Goal: Task Accomplishment & Management: Manage account settings

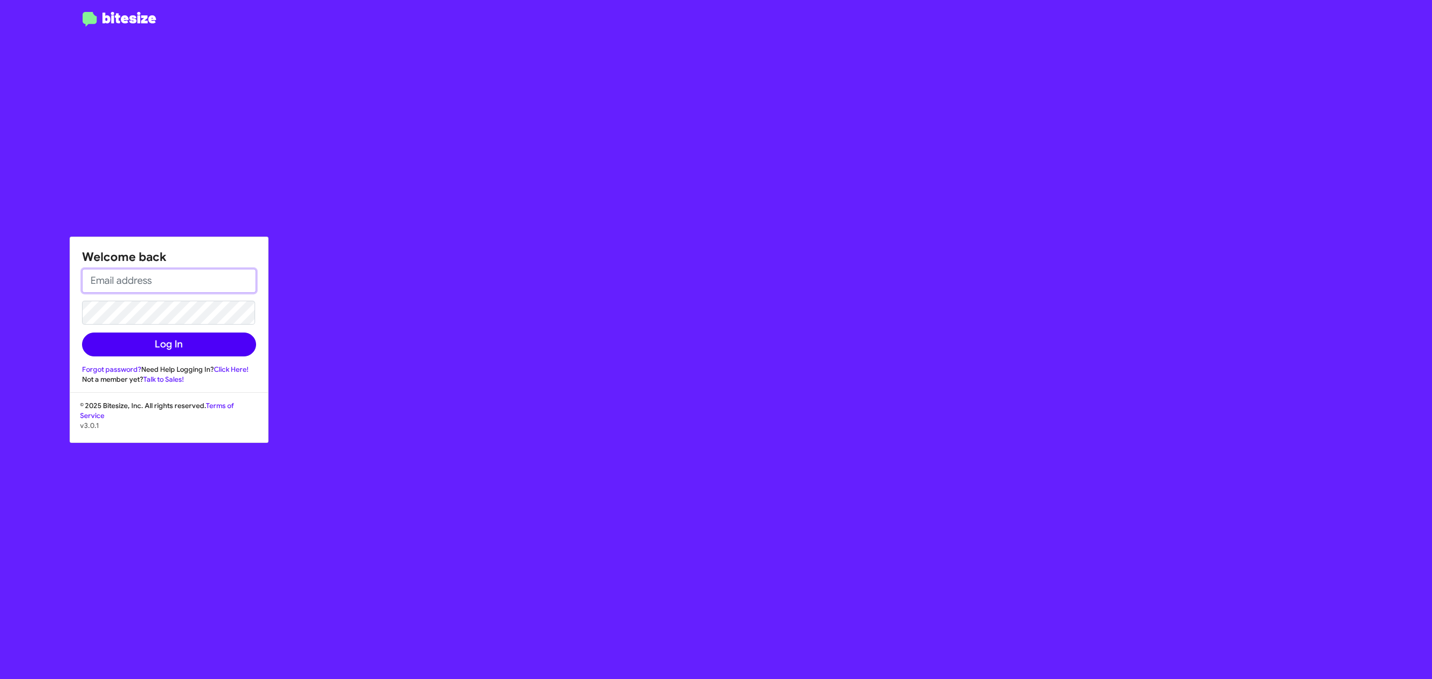
type input "[EMAIL_ADDRESS][DOMAIN_NAME]"
click at [148, 343] on button "Log In" at bounding box center [169, 345] width 174 height 24
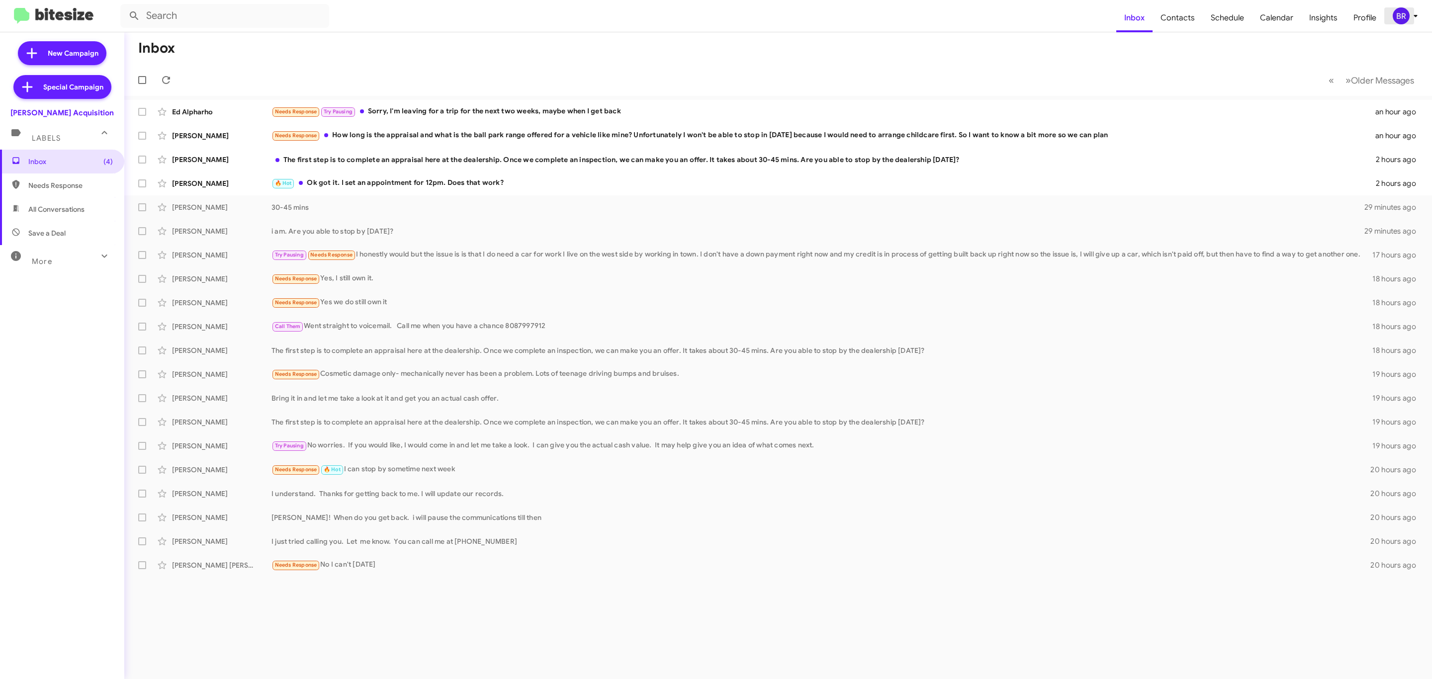
click at [1414, 18] on icon at bounding box center [1416, 16] width 12 height 12
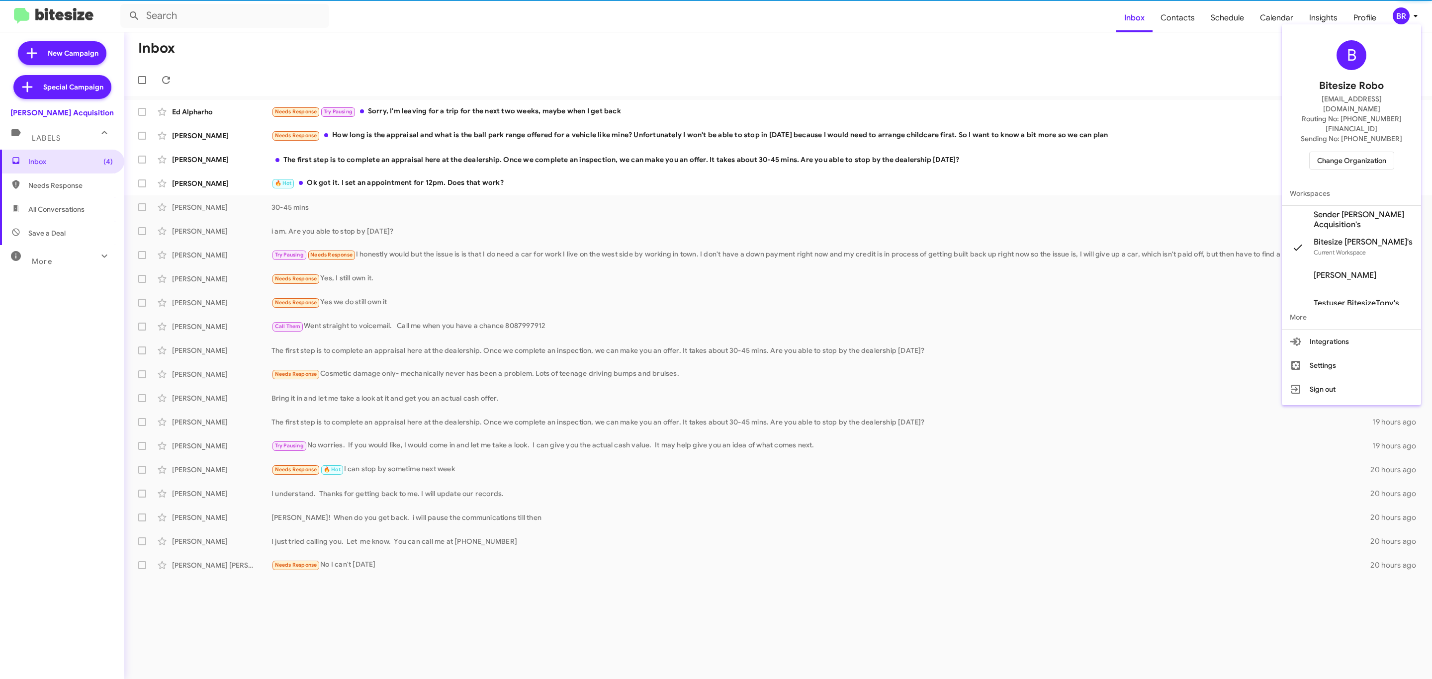
click at [1353, 152] on span "Change Organization" at bounding box center [1351, 160] width 69 height 17
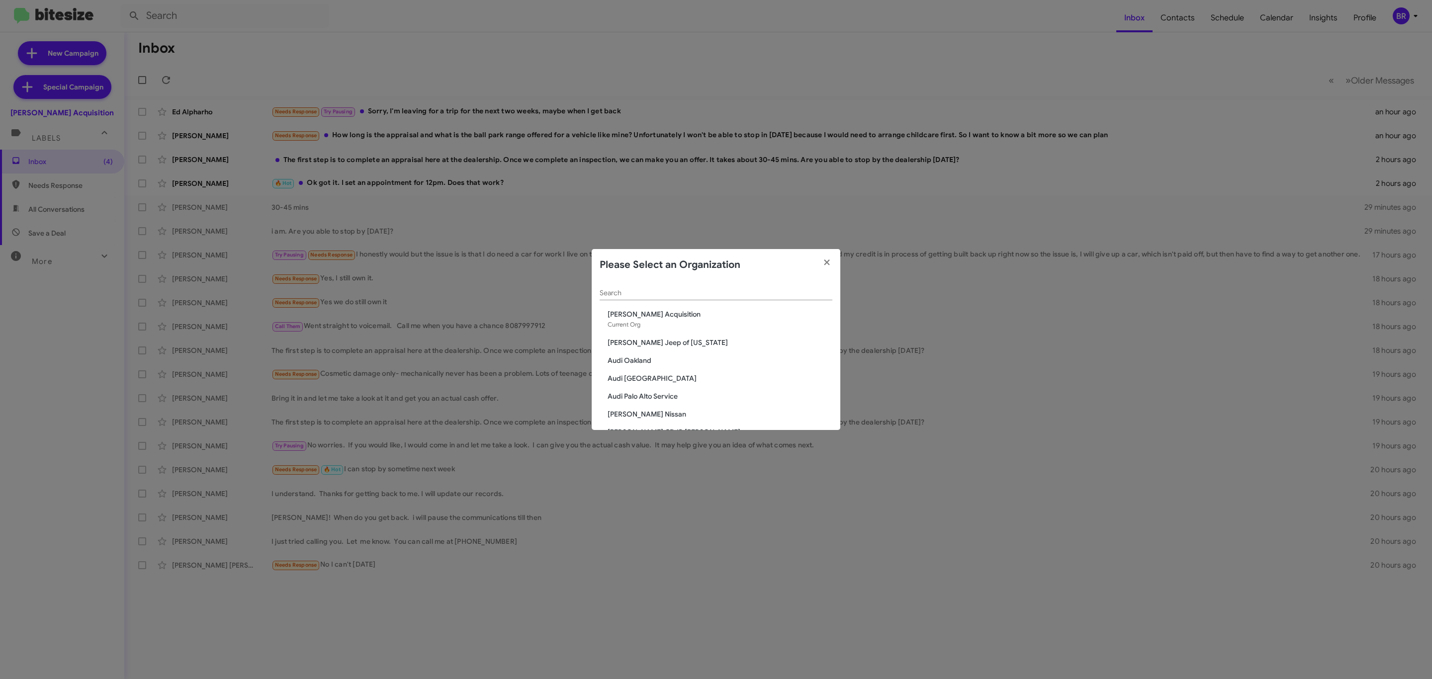
click at [726, 291] on input "Search" at bounding box center [716, 293] width 233 height 8
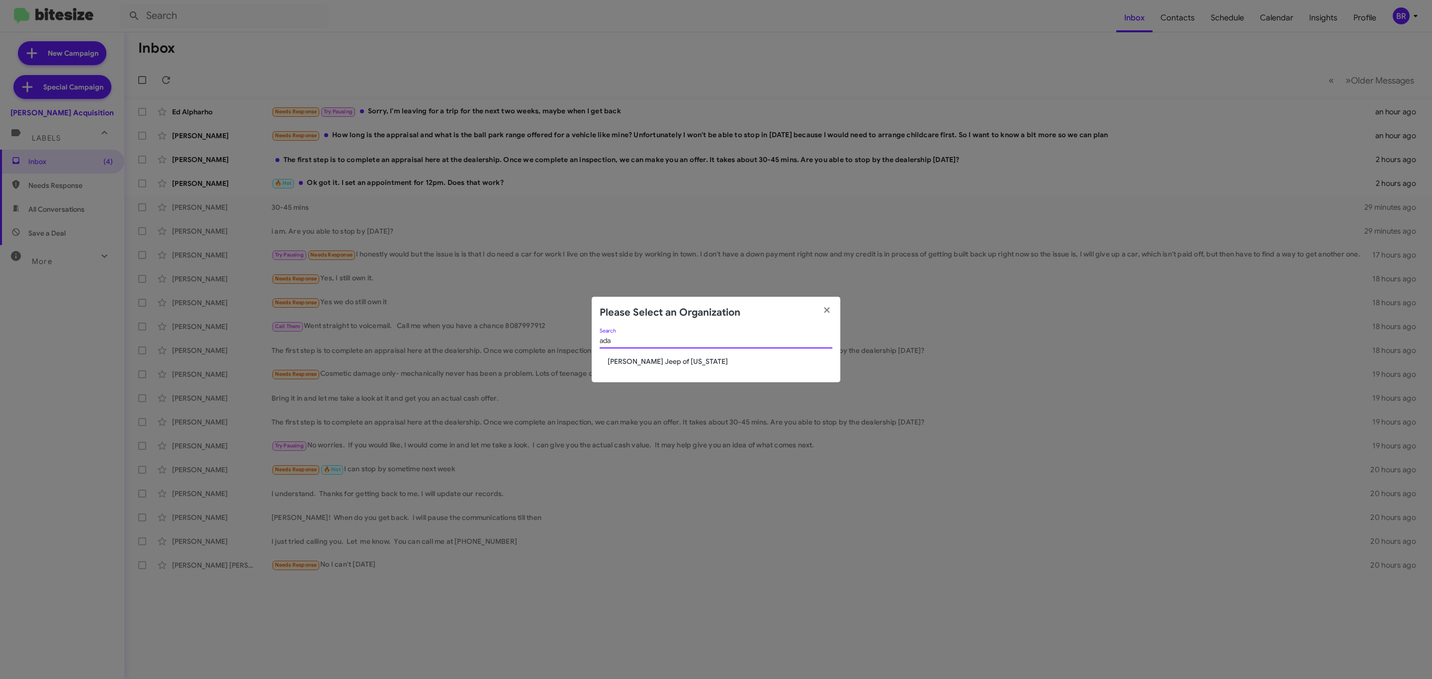
type input "ada"
click at [654, 360] on span "[PERSON_NAME] Jeep of [US_STATE]" at bounding box center [720, 362] width 225 height 10
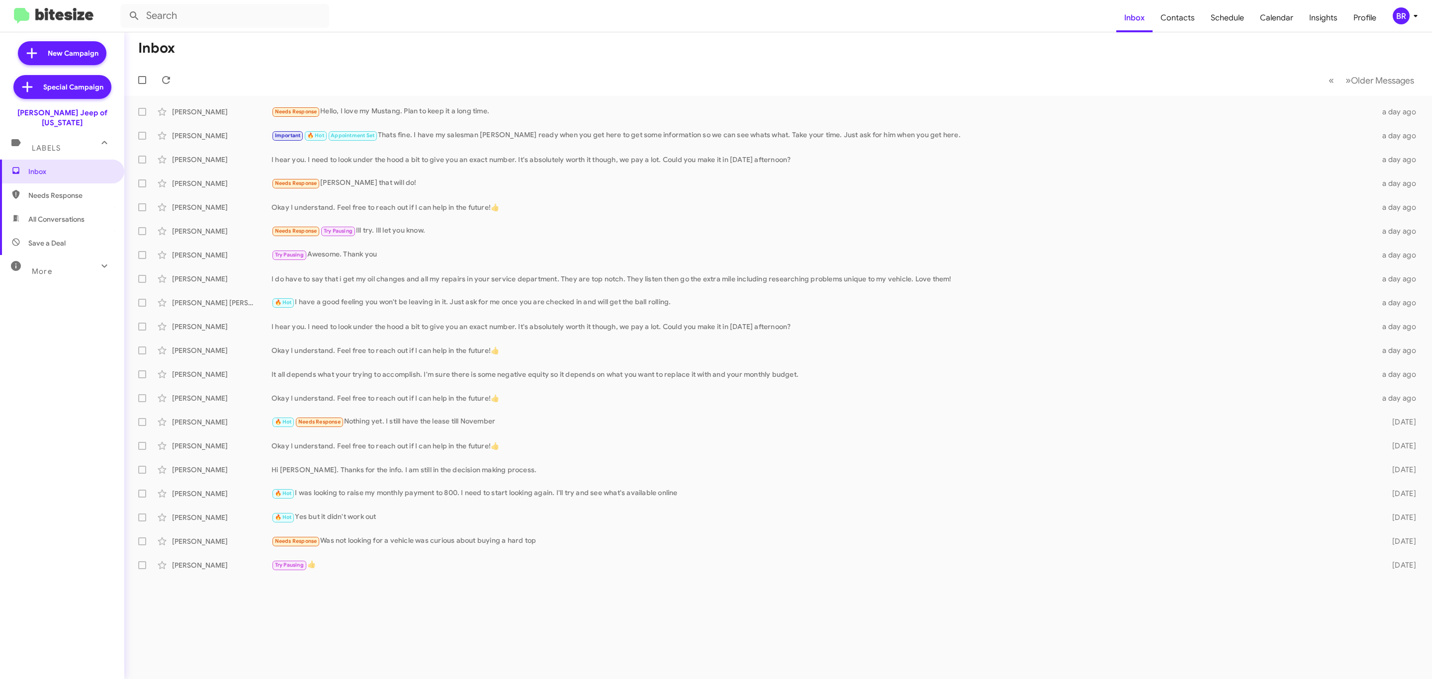
click at [1398, 13] on div "BR" at bounding box center [1401, 15] width 17 height 17
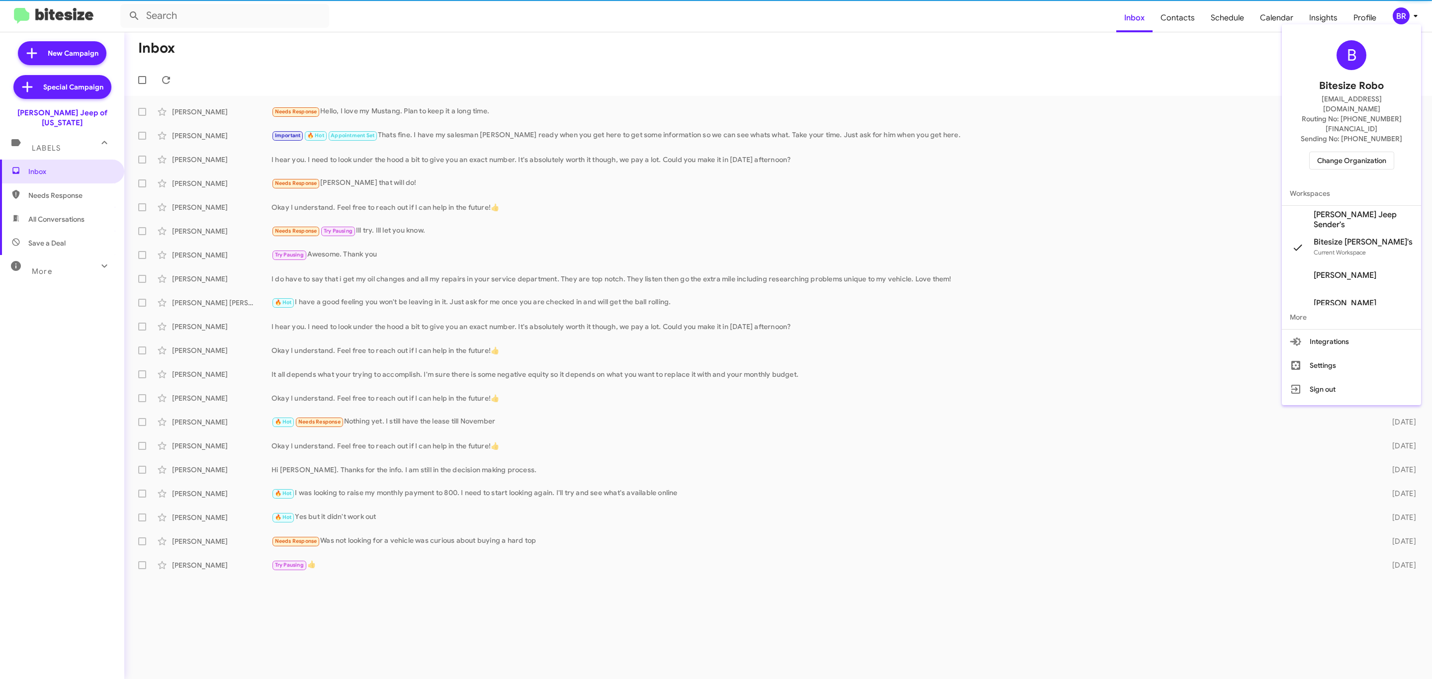
click at [1344, 152] on span "Change Organization" at bounding box center [1351, 160] width 69 height 17
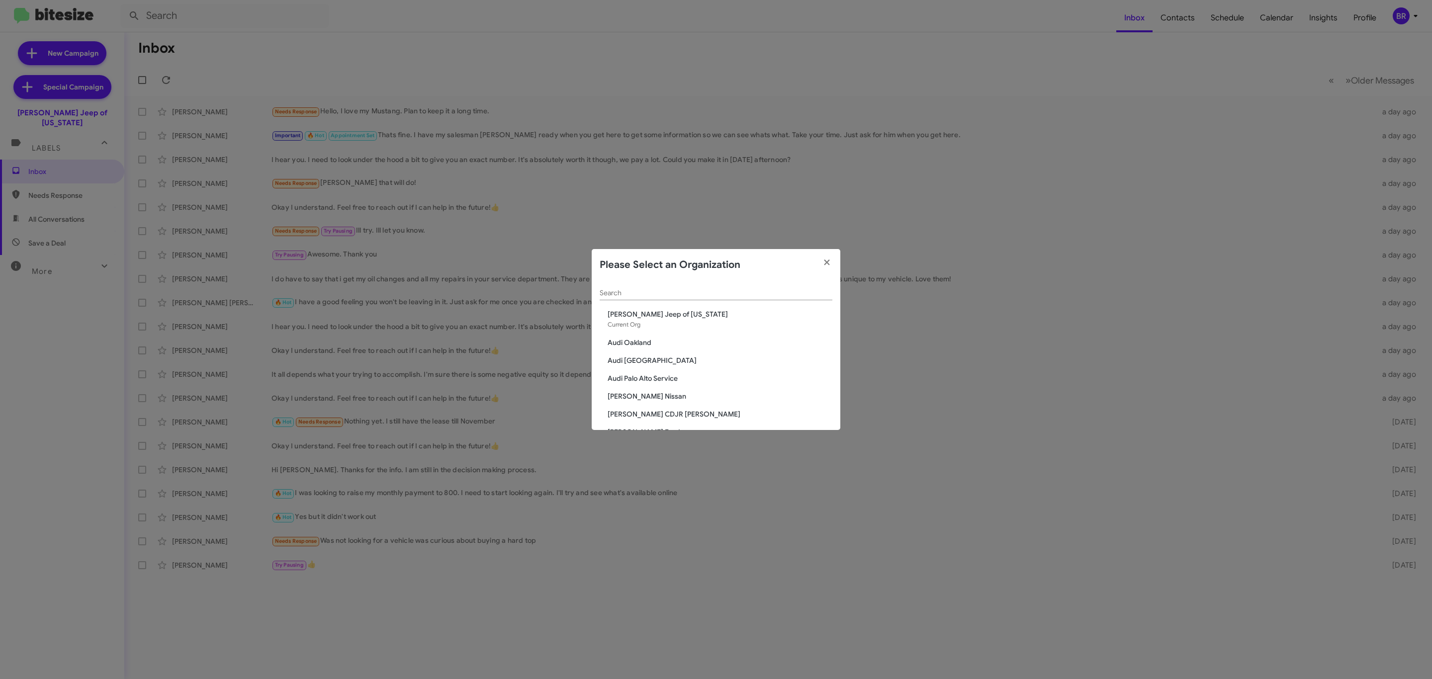
drag, startPoint x: 712, startPoint y: 304, endPoint x: 712, endPoint y: 296, distance: 8.5
click at [711, 302] on div "Search" at bounding box center [716, 295] width 233 height 28
click at [712, 293] on input "Search" at bounding box center [716, 293] width 233 height 8
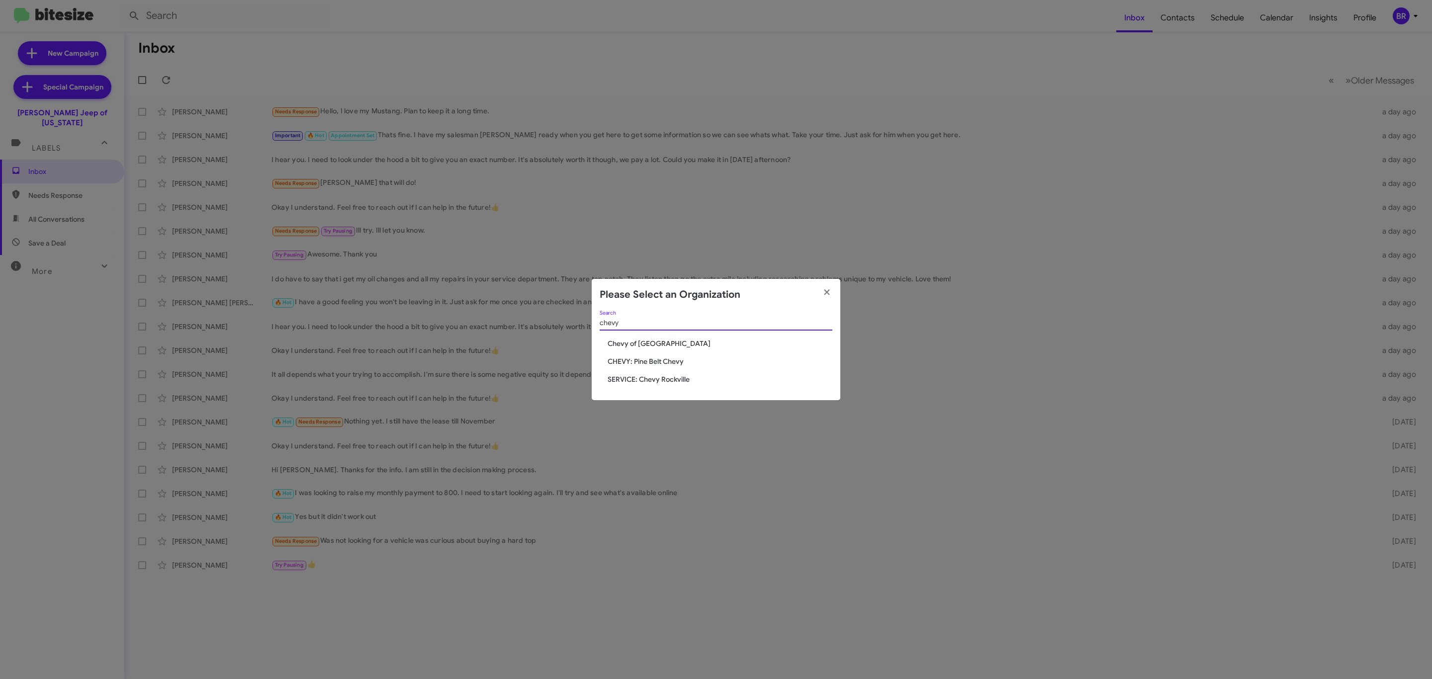
type input "chevy"
click at [671, 366] on span "CHEVY: Pine Belt Chevy" at bounding box center [720, 362] width 225 height 10
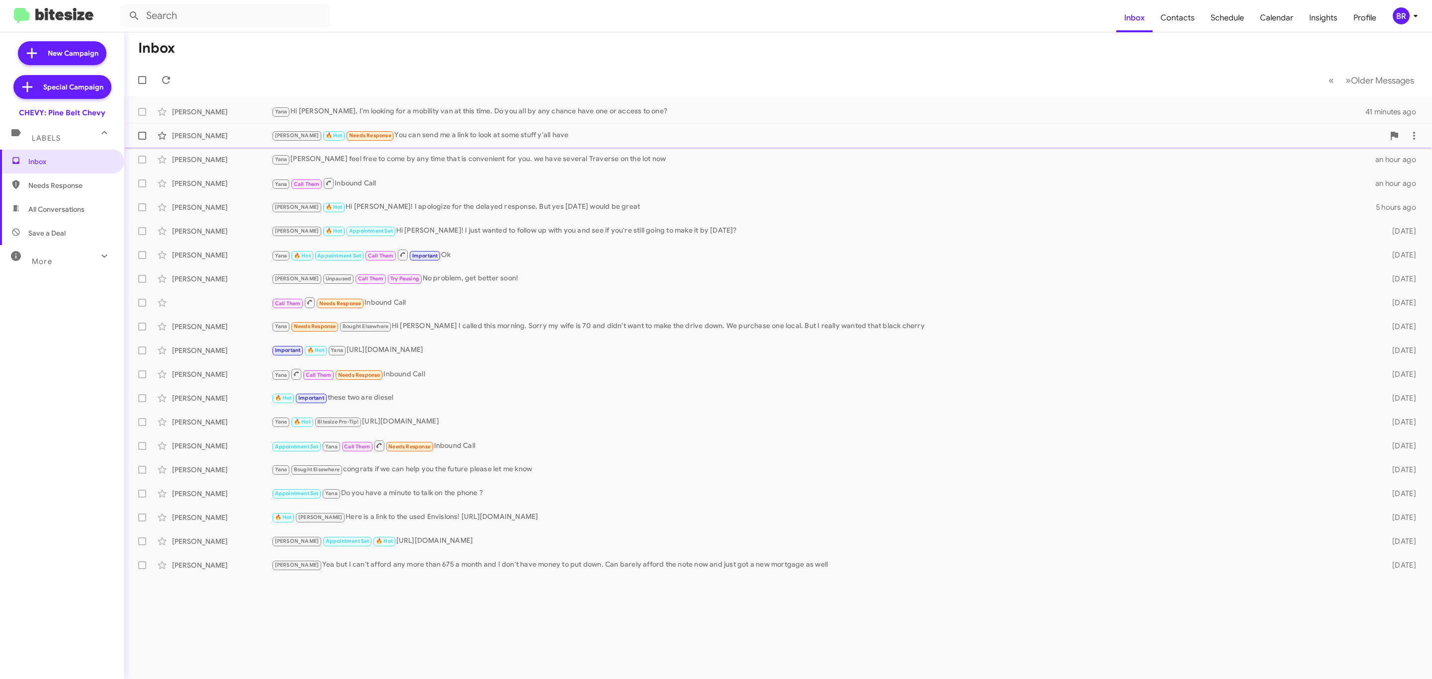
click at [142, 138] on span at bounding box center [142, 136] width 8 height 8
click at [142, 140] on input "checkbox" at bounding box center [142, 140] width 0 height 0
checkbox input "true"
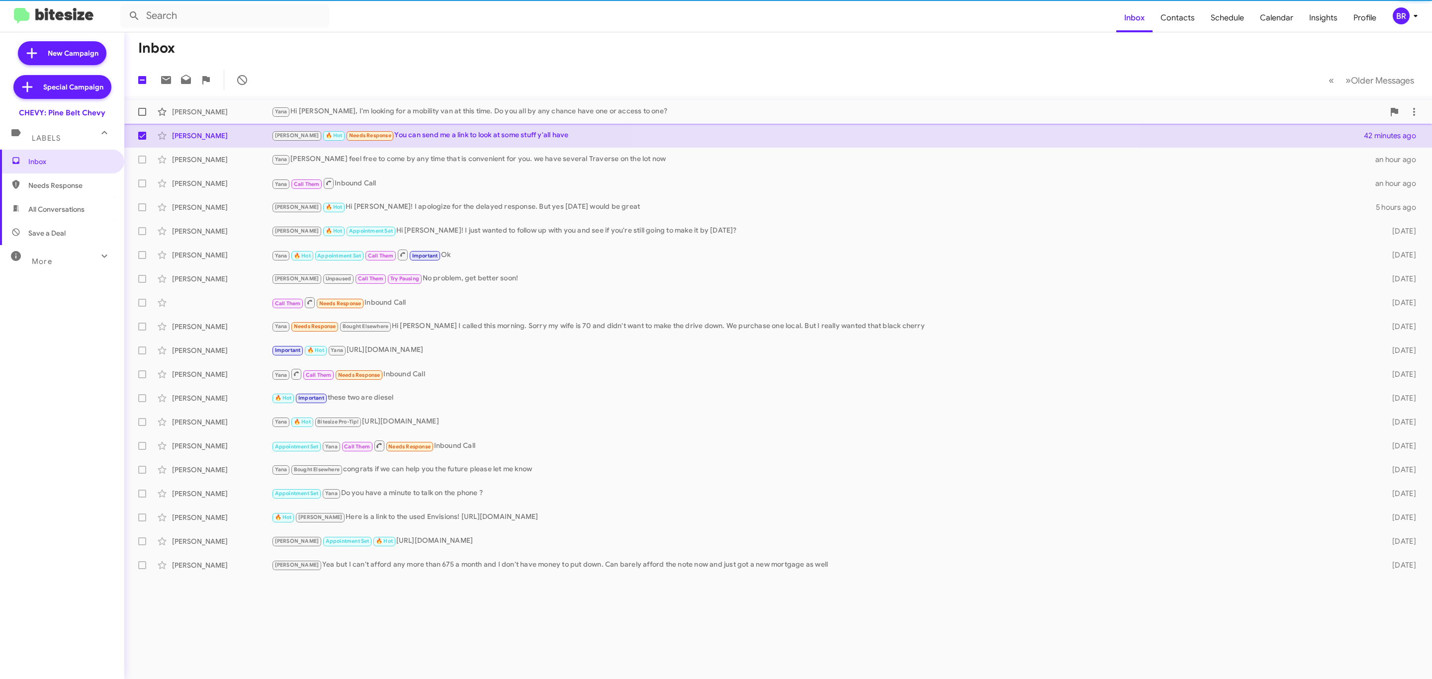
click at [148, 112] on label at bounding box center [142, 112] width 20 height 20
click at [142, 116] on input "checkbox" at bounding box center [142, 116] width 0 height 0
checkbox input "true"
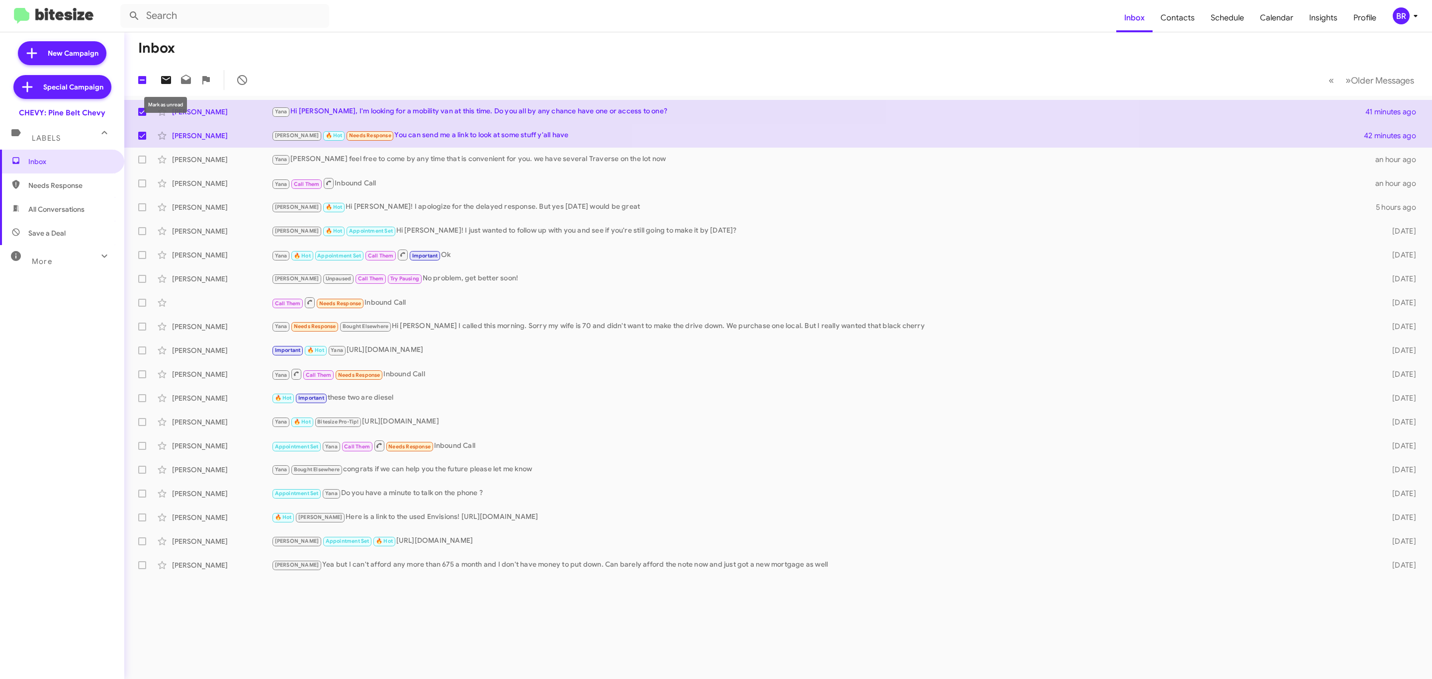
click at [168, 77] on icon at bounding box center [166, 80] width 10 height 8
click at [1408, 24] on span "BR" at bounding box center [1407, 15] width 30 height 17
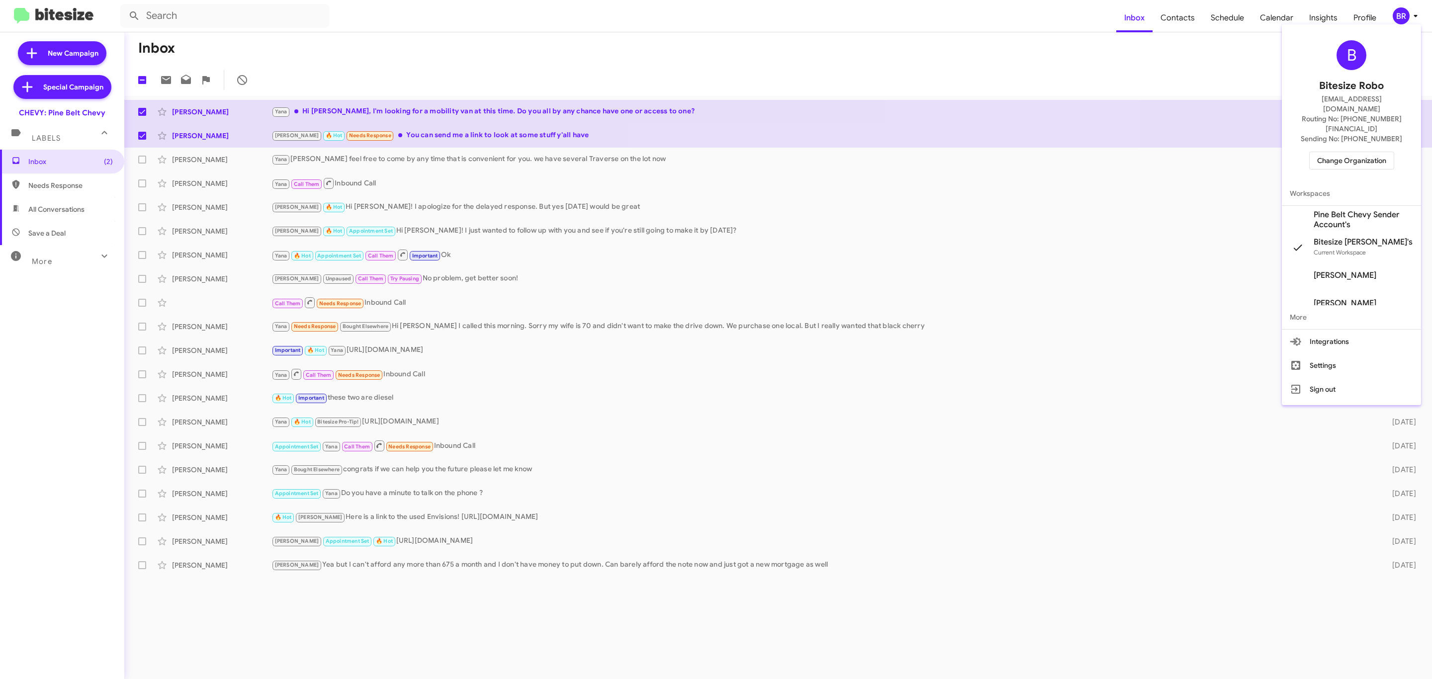
click at [1349, 152] on span "Change Organization" at bounding box center [1351, 160] width 69 height 17
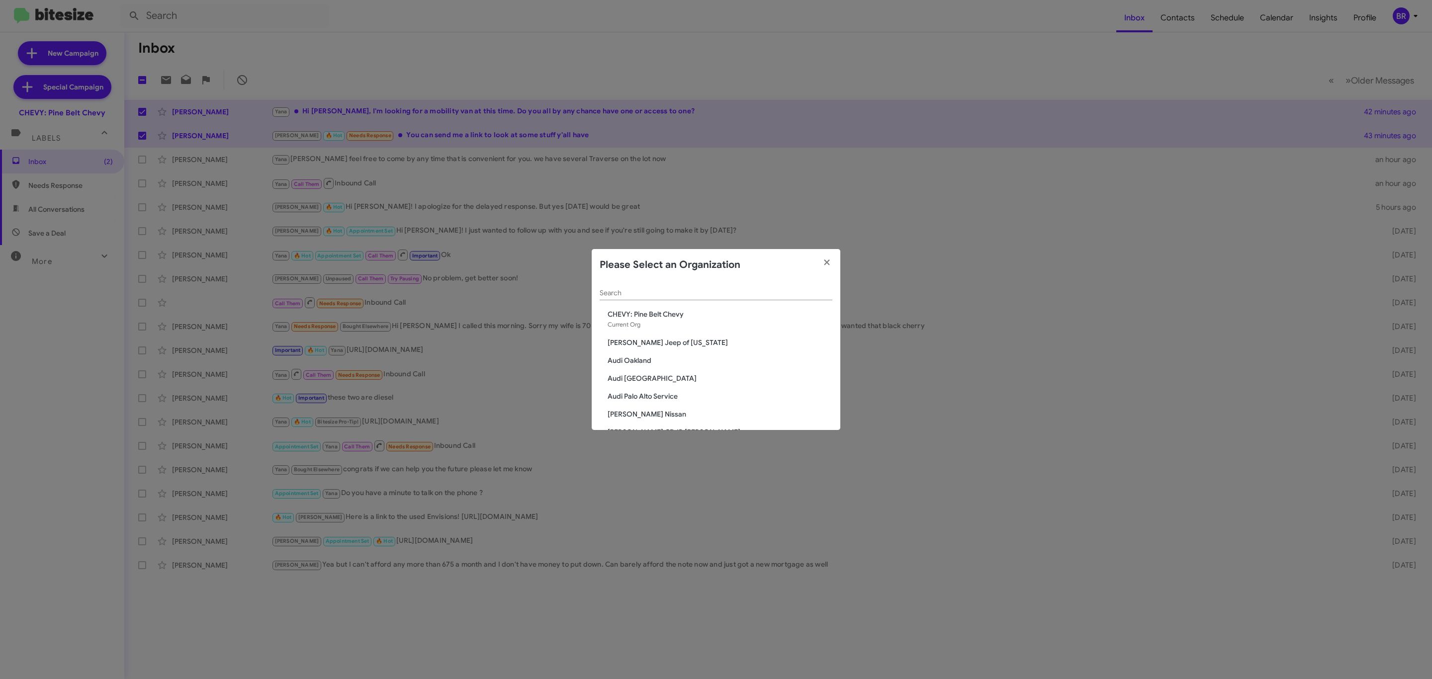
click at [766, 289] on input "Search" at bounding box center [716, 293] width 233 height 8
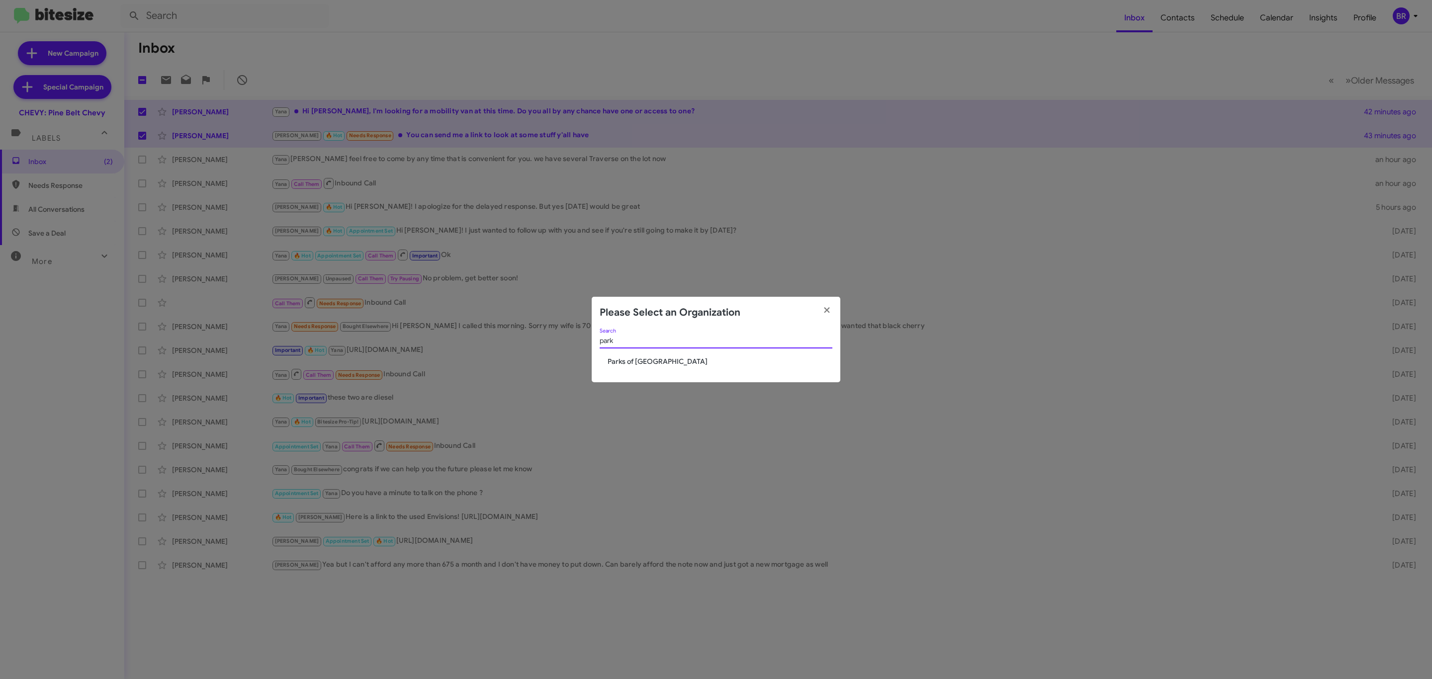
type input "park"
click at [670, 366] on span "Parks of Gainesville" at bounding box center [720, 362] width 225 height 10
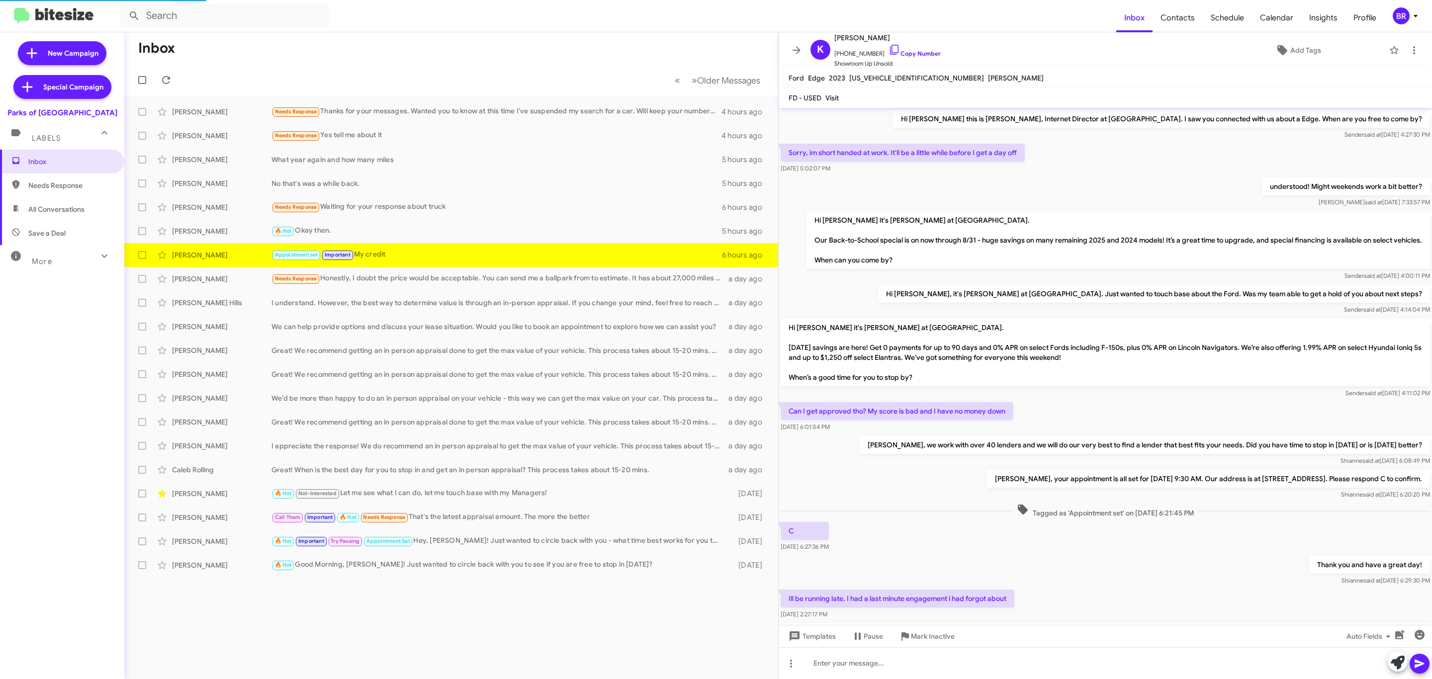
scroll to position [101, 0]
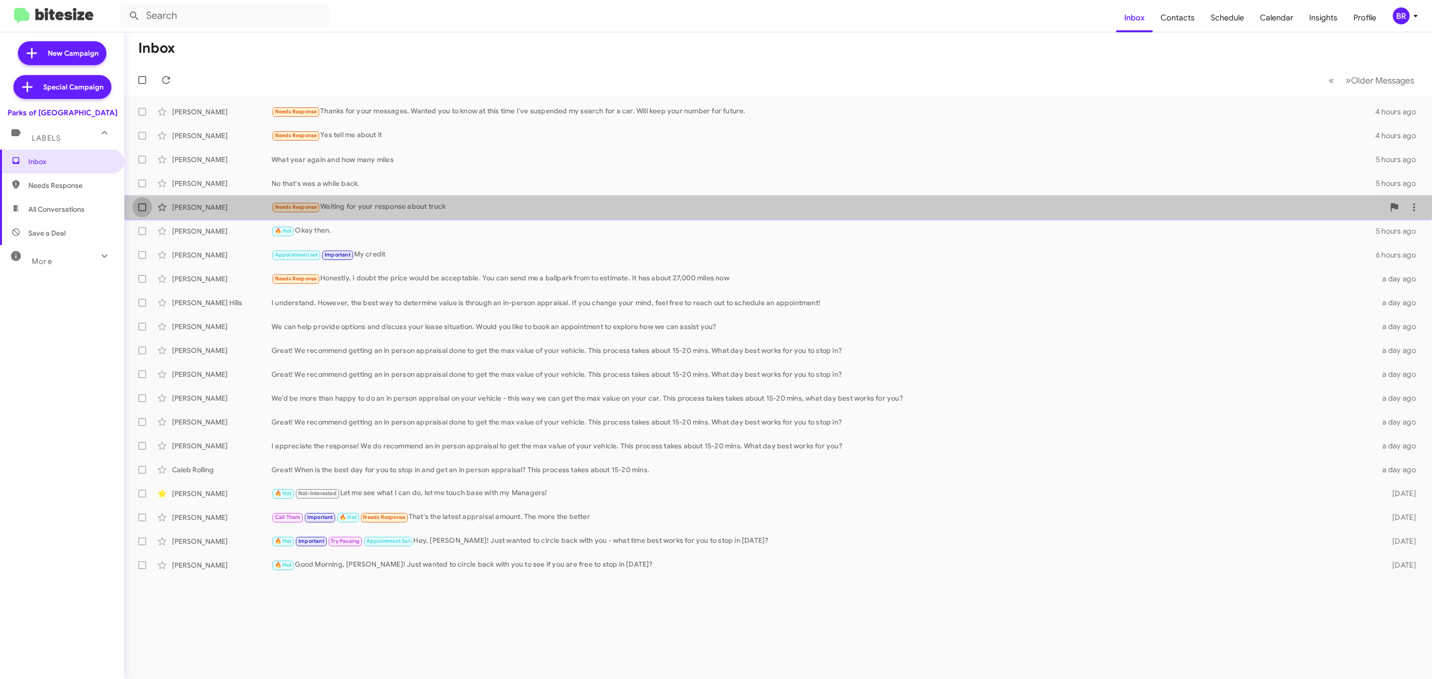
drag, startPoint x: 143, startPoint y: 207, endPoint x: 148, endPoint y: 203, distance: 6.4
click at [148, 204] on label at bounding box center [142, 207] width 20 height 20
click at [142, 211] on input "checkbox" at bounding box center [142, 211] width 0 height 0
checkbox input "true"
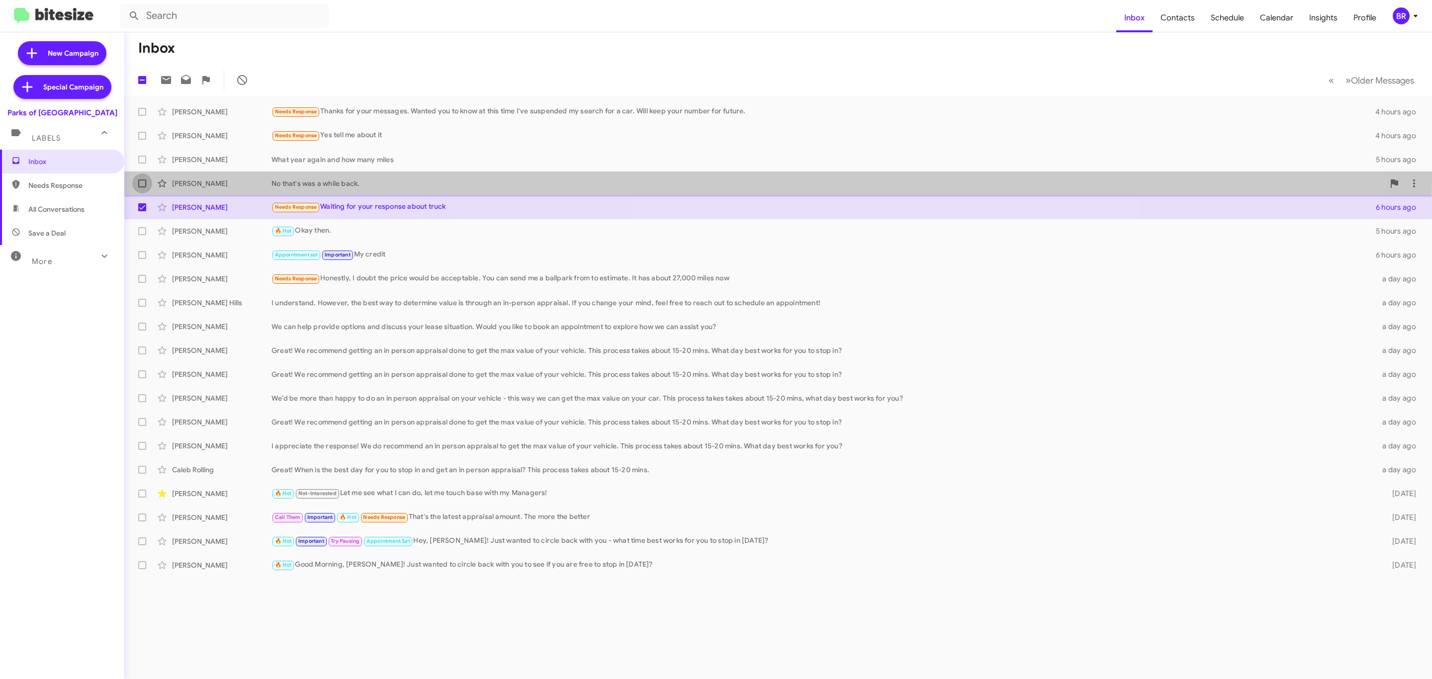
click at [146, 181] on label at bounding box center [142, 184] width 20 height 20
click at [142, 187] on input "checkbox" at bounding box center [142, 187] width 0 height 0
checkbox input "true"
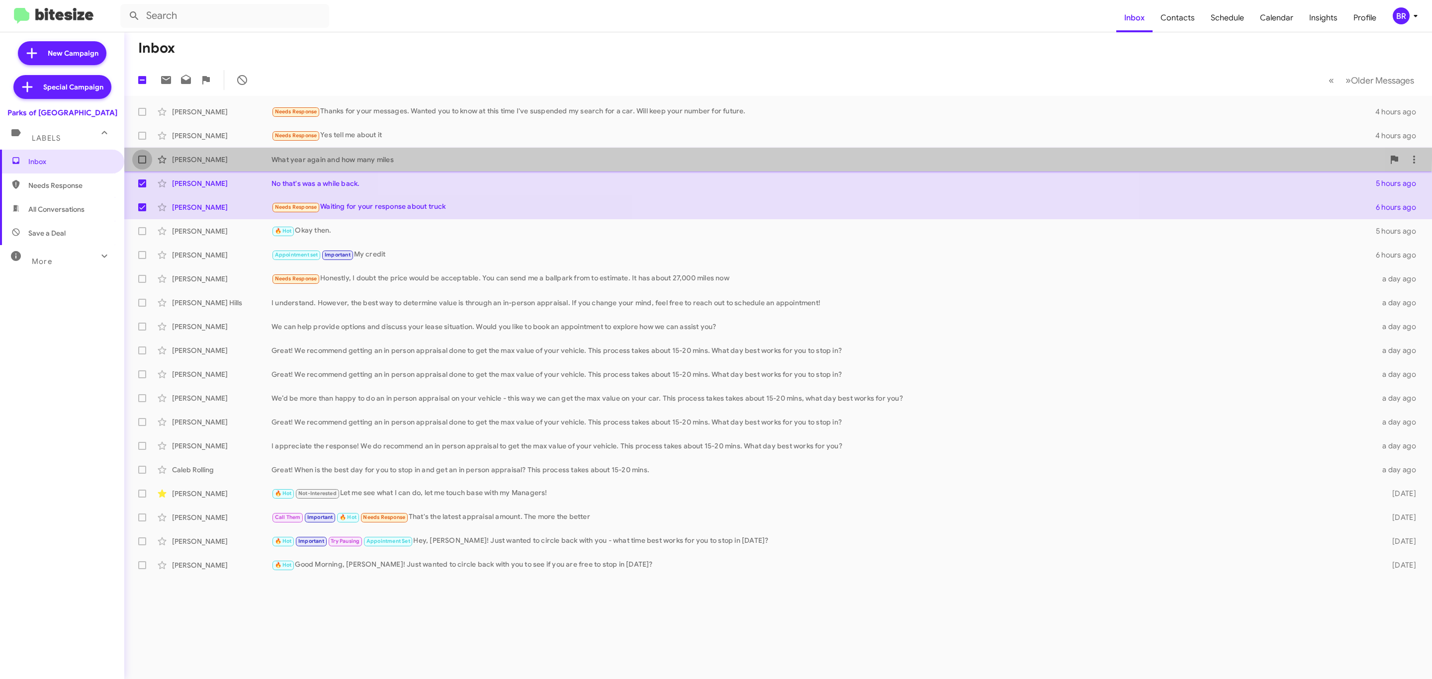
click at [145, 158] on span at bounding box center [142, 160] width 8 height 8
click at [142, 164] on input "checkbox" at bounding box center [142, 164] width 0 height 0
checkbox input "true"
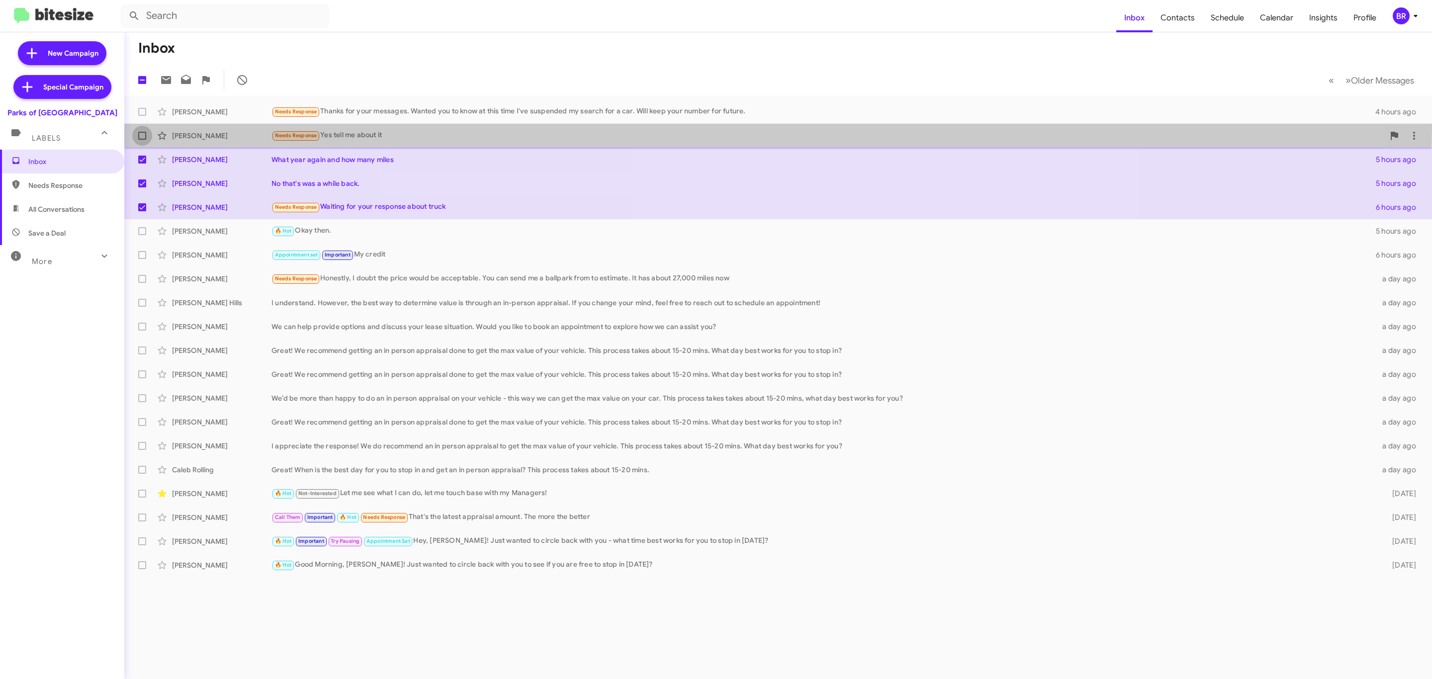
click at [146, 127] on label at bounding box center [142, 136] width 20 height 20
click at [142, 140] on input "checkbox" at bounding box center [142, 140] width 0 height 0
checkbox input "true"
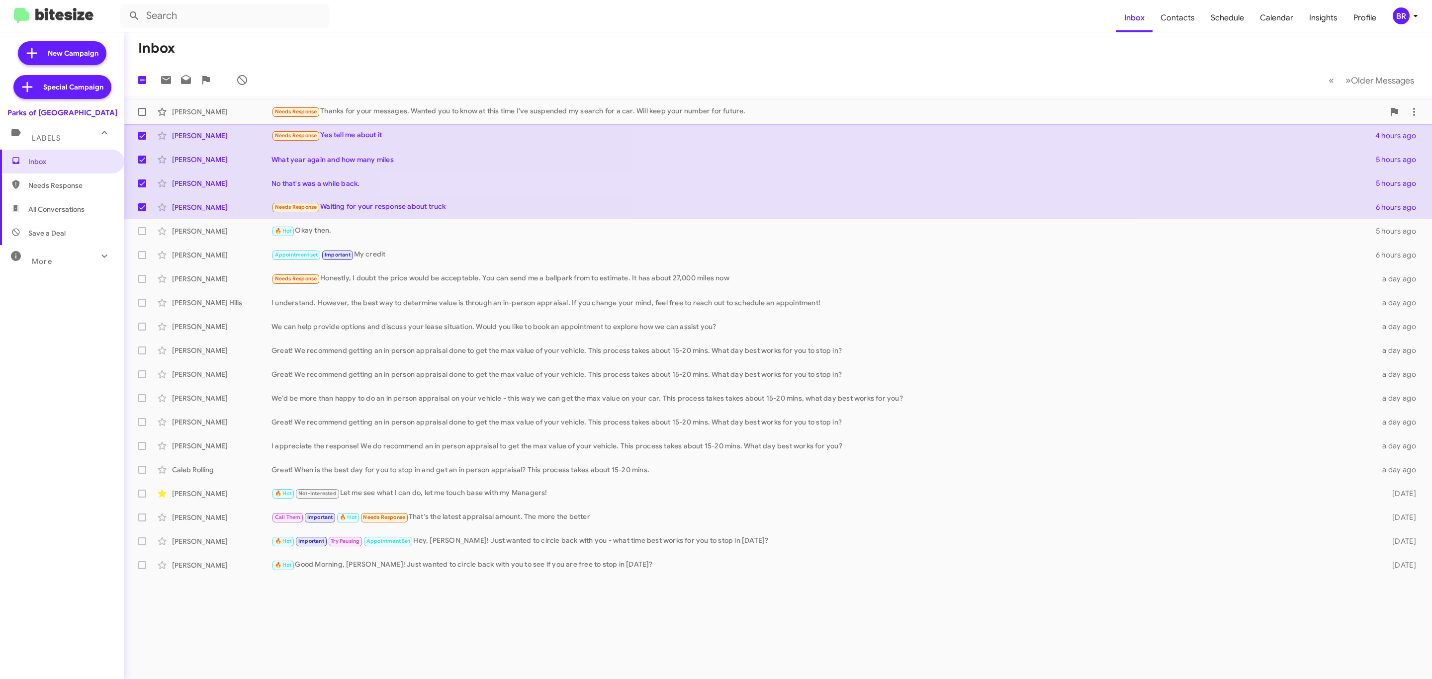
click at [144, 116] on label at bounding box center [142, 112] width 20 height 20
click at [142, 116] on input "checkbox" at bounding box center [142, 116] width 0 height 0
checkbox input "true"
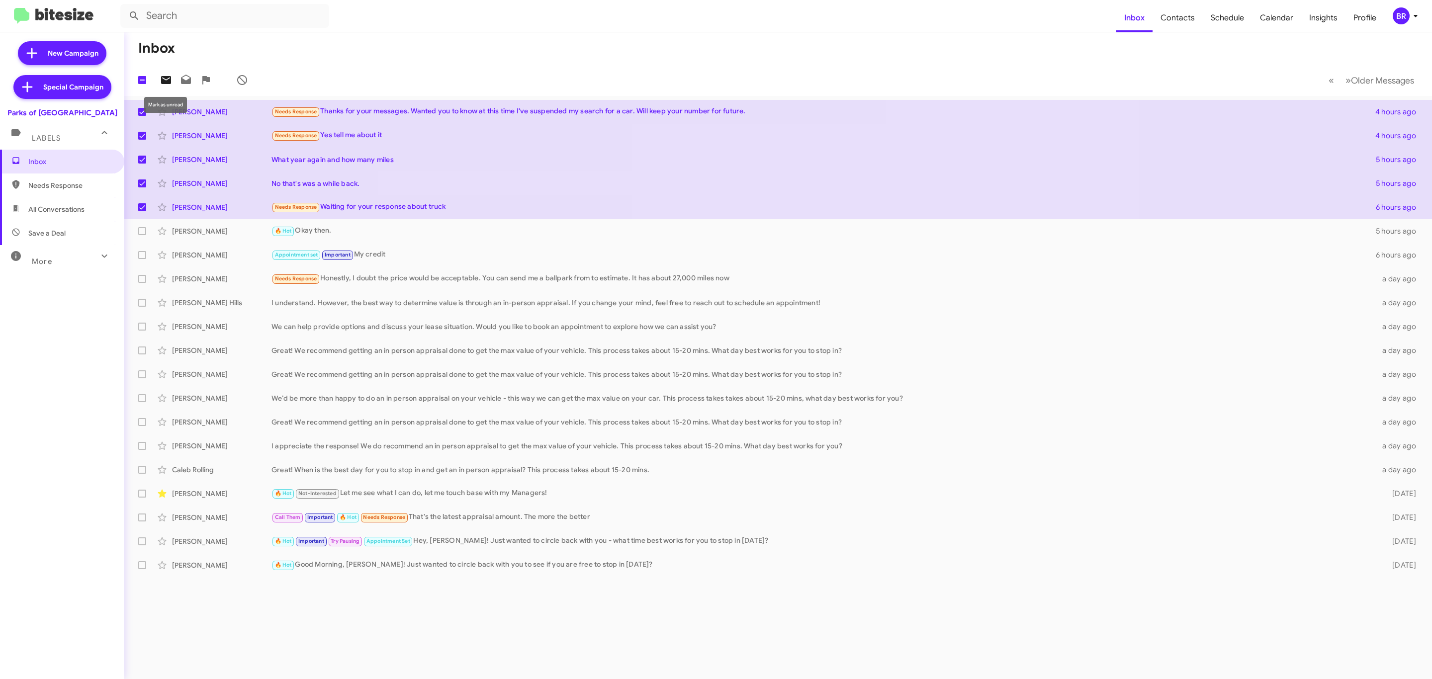
click at [158, 73] on button at bounding box center [166, 80] width 20 height 20
click at [1398, 21] on div "BR" at bounding box center [1401, 15] width 17 height 17
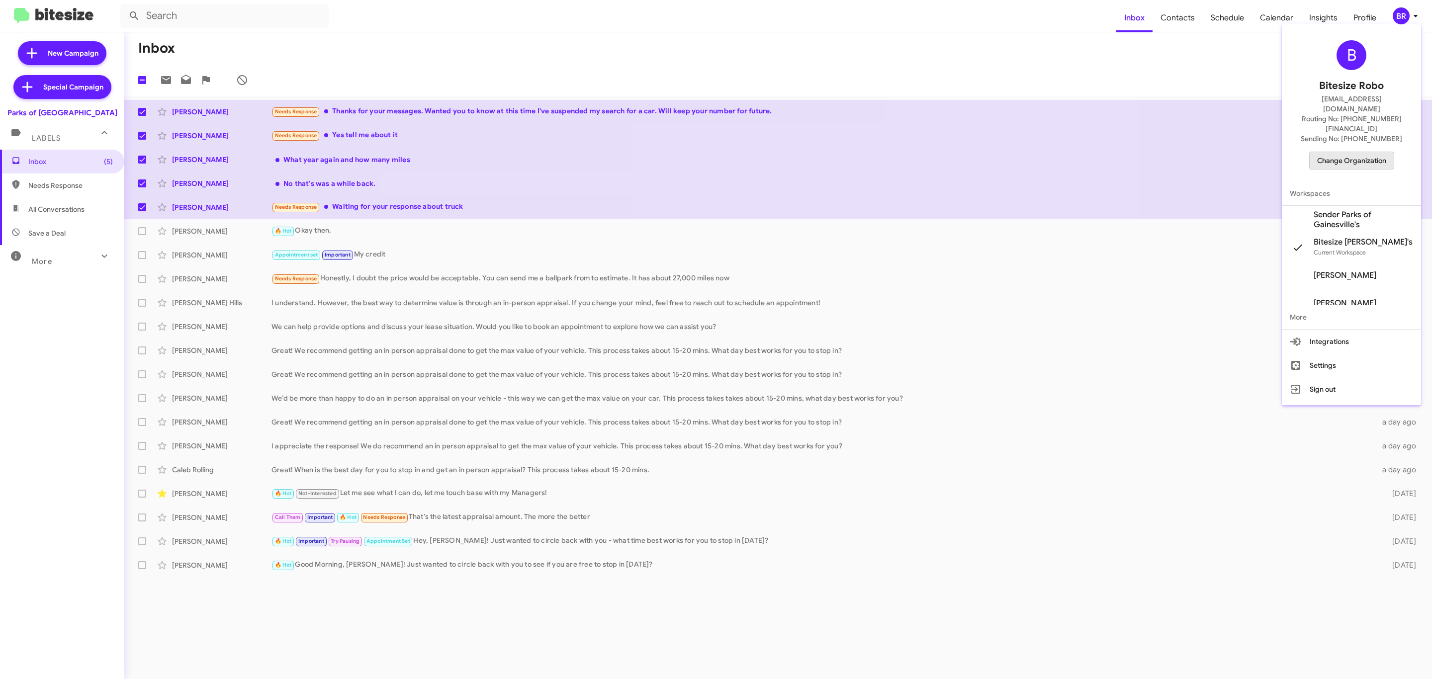
click at [1343, 152] on span "Change Organization" at bounding box center [1351, 160] width 69 height 17
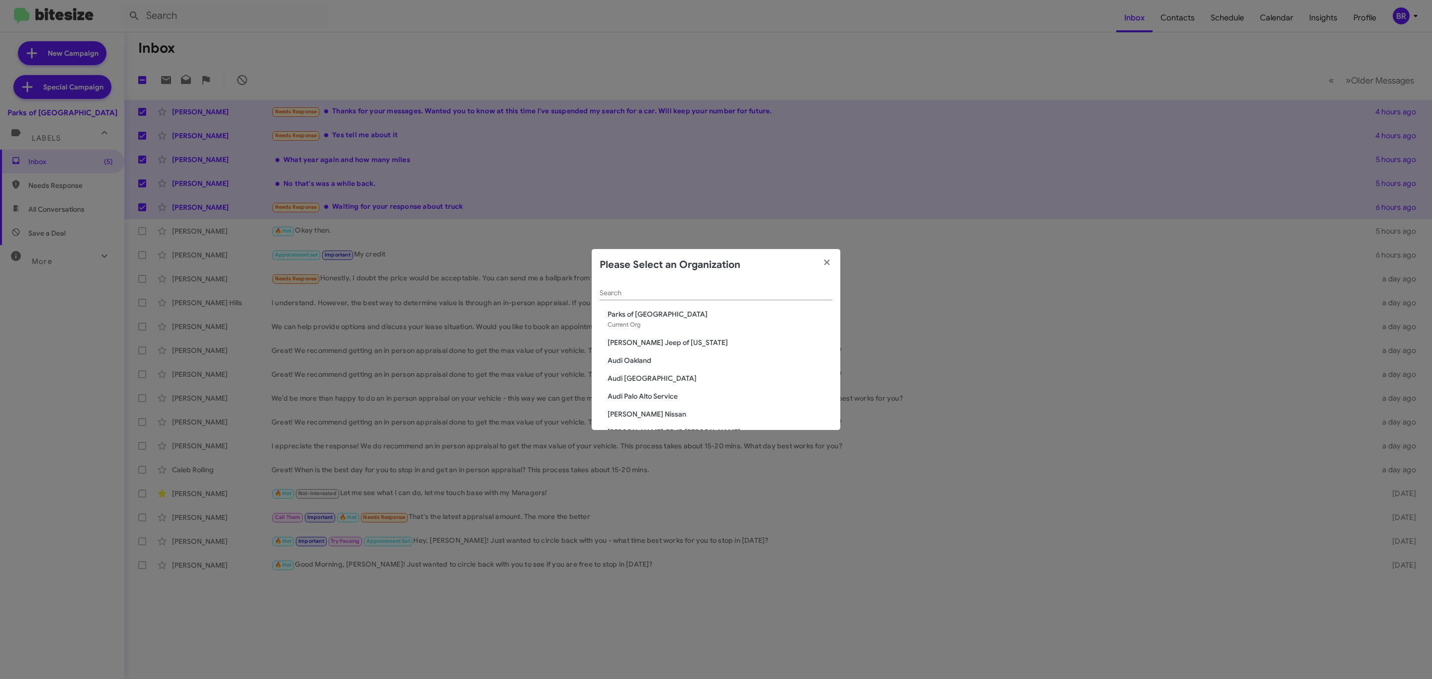
click at [682, 299] on div "Search" at bounding box center [716, 290] width 233 height 19
click at [686, 294] on input "Search" at bounding box center [716, 293] width 233 height 8
type input "de"
click at [654, 315] on span "DeLillo Chevrolet" at bounding box center [720, 314] width 225 height 10
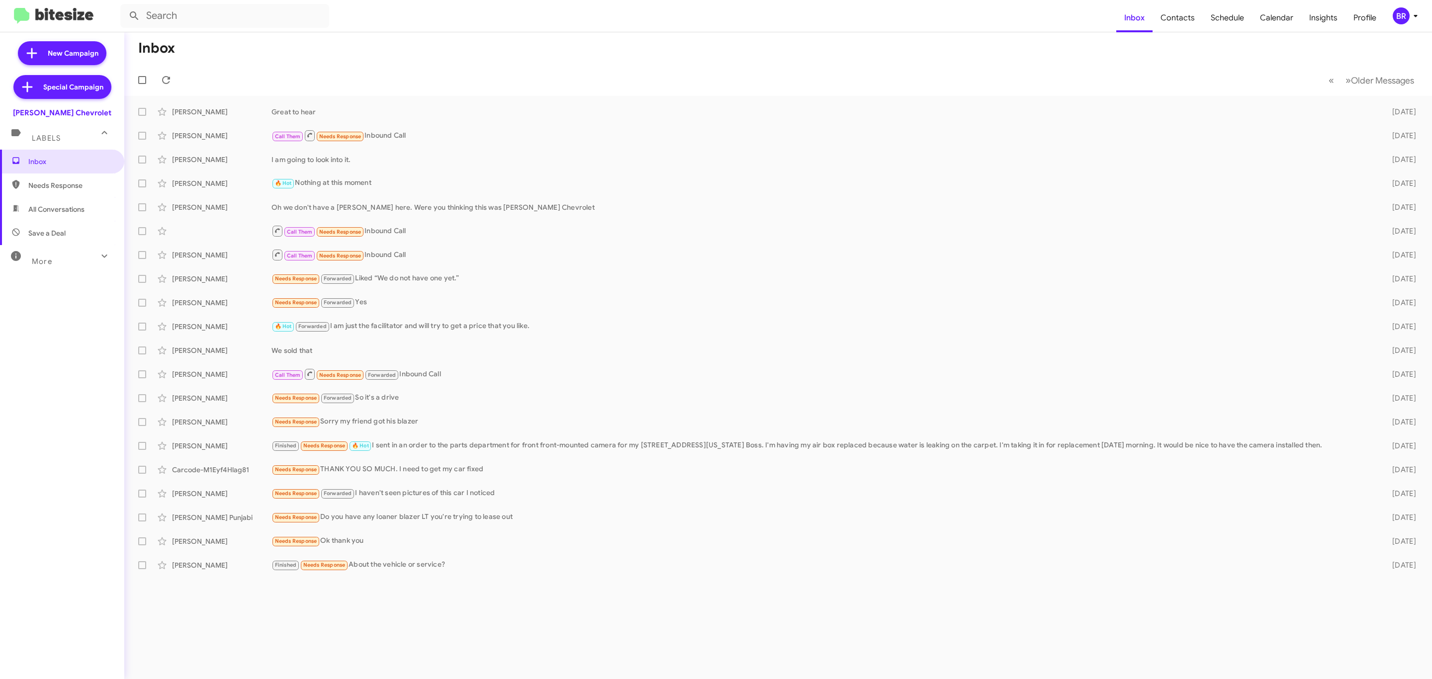
click at [1398, 18] on div "BR" at bounding box center [1401, 15] width 17 height 17
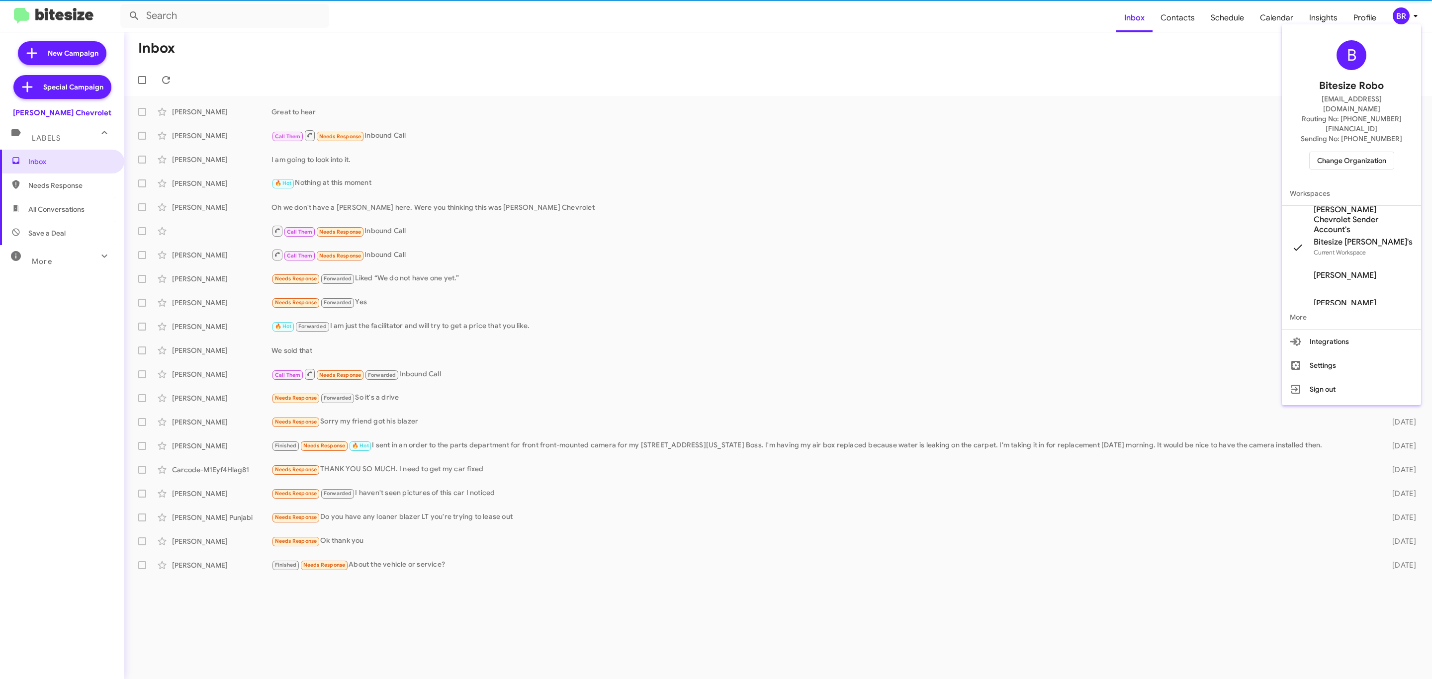
click at [1326, 152] on span "Change Organization" at bounding box center [1351, 160] width 69 height 17
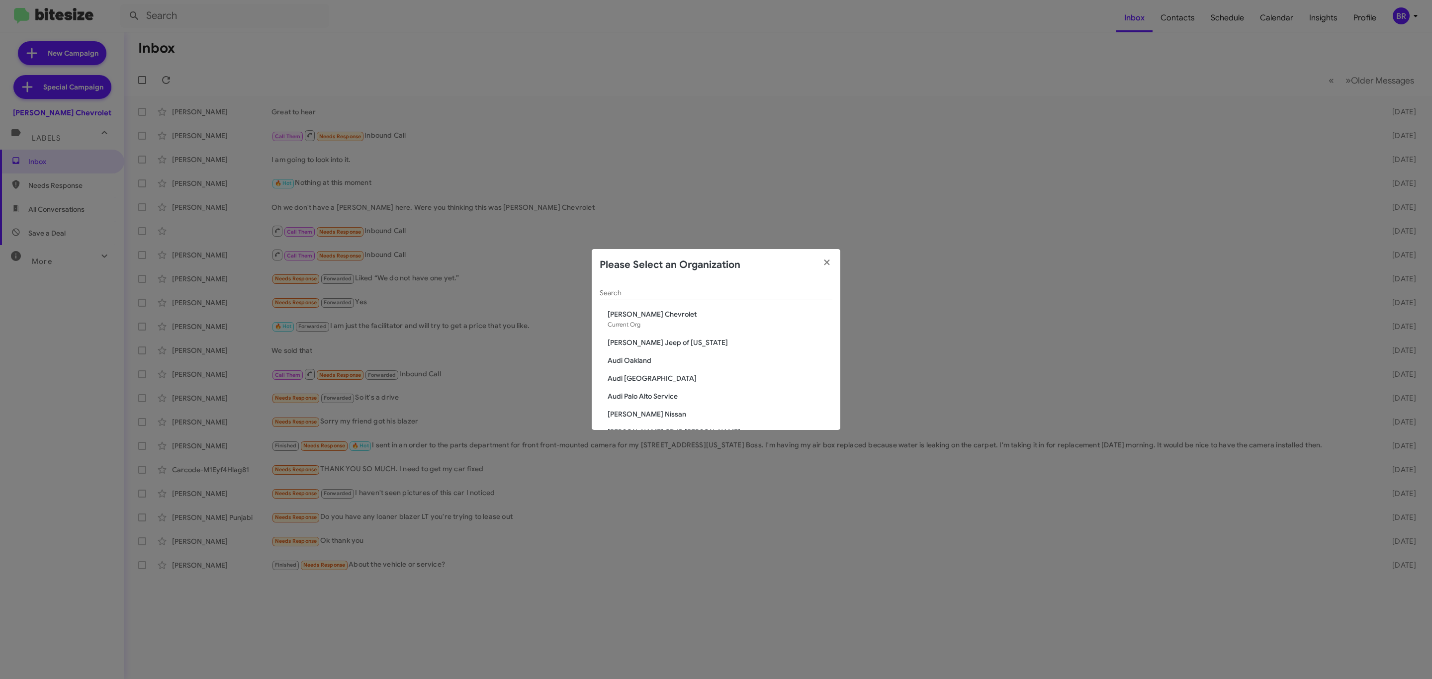
click at [767, 297] on div "Search" at bounding box center [716, 290] width 233 height 19
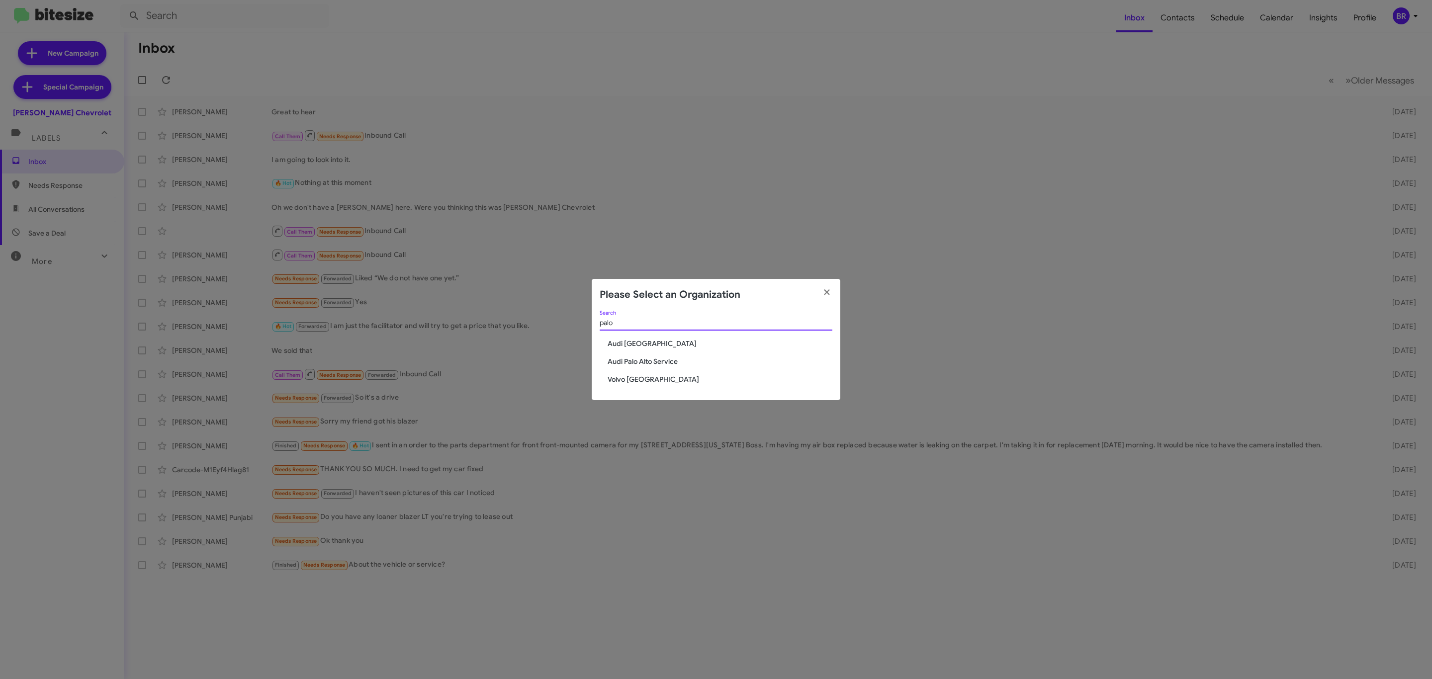
type input "palo"
click at [642, 378] on span "Volvo [GEOGRAPHIC_DATA]" at bounding box center [720, 379] width 225 height 10
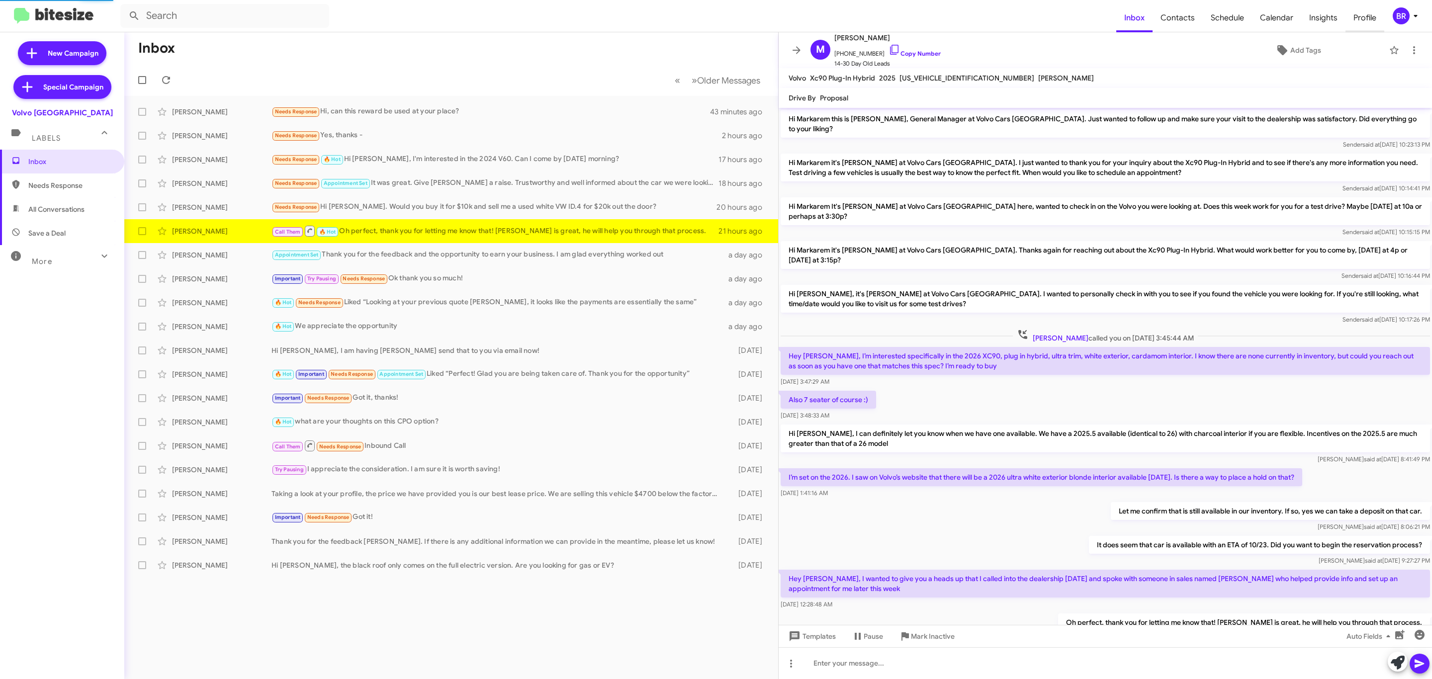
scroll to position [45, 0]
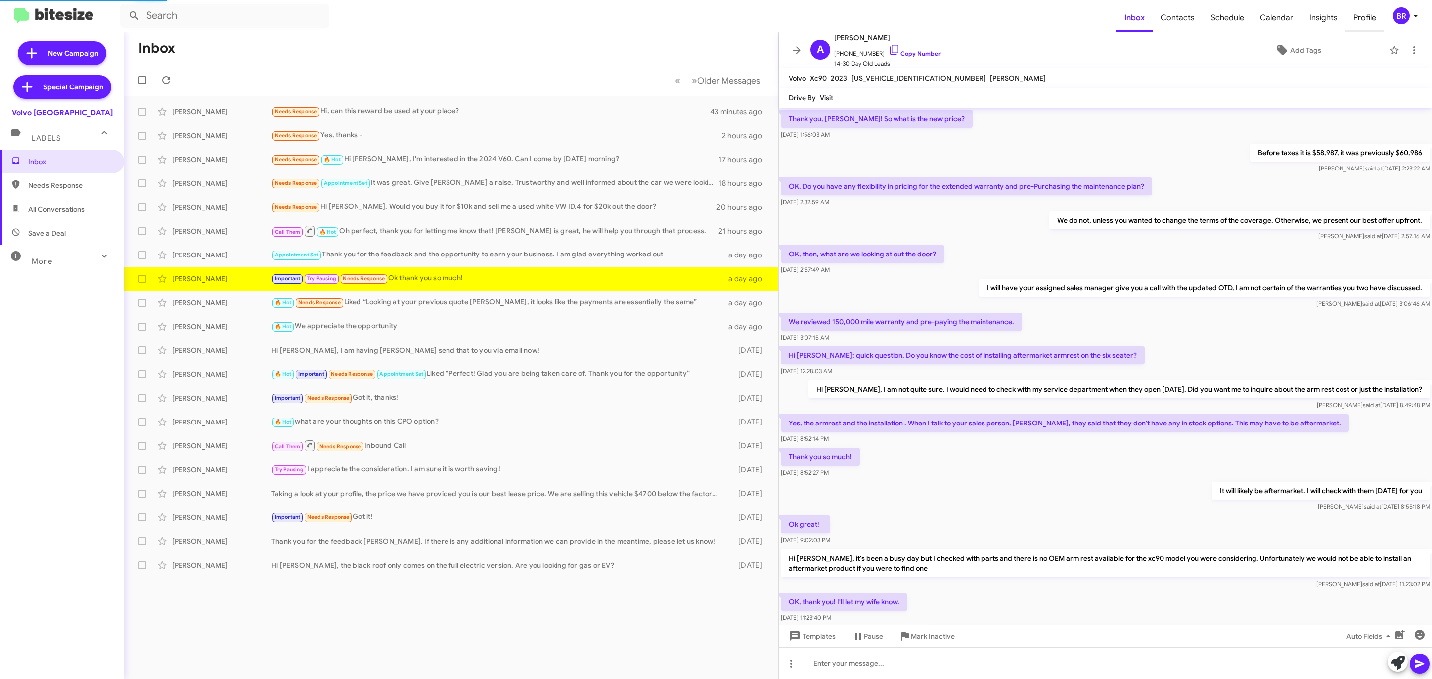
scroll to position [218, 0]
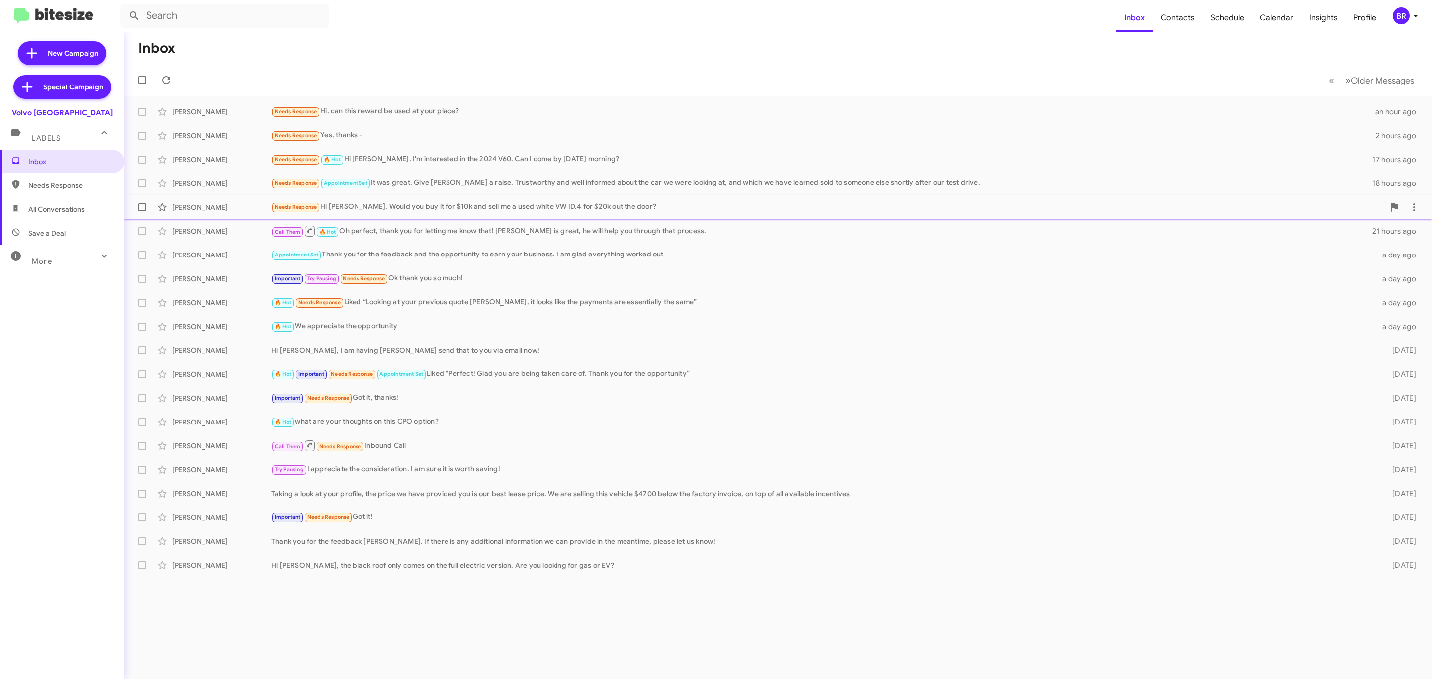
click at [141, 208] on span at bounding box center [142, 207] width 8 height 8
click at [142, 211] on input "checkbox" at bounding box center [142, 211] width 0 height 0
checkbox input "true"
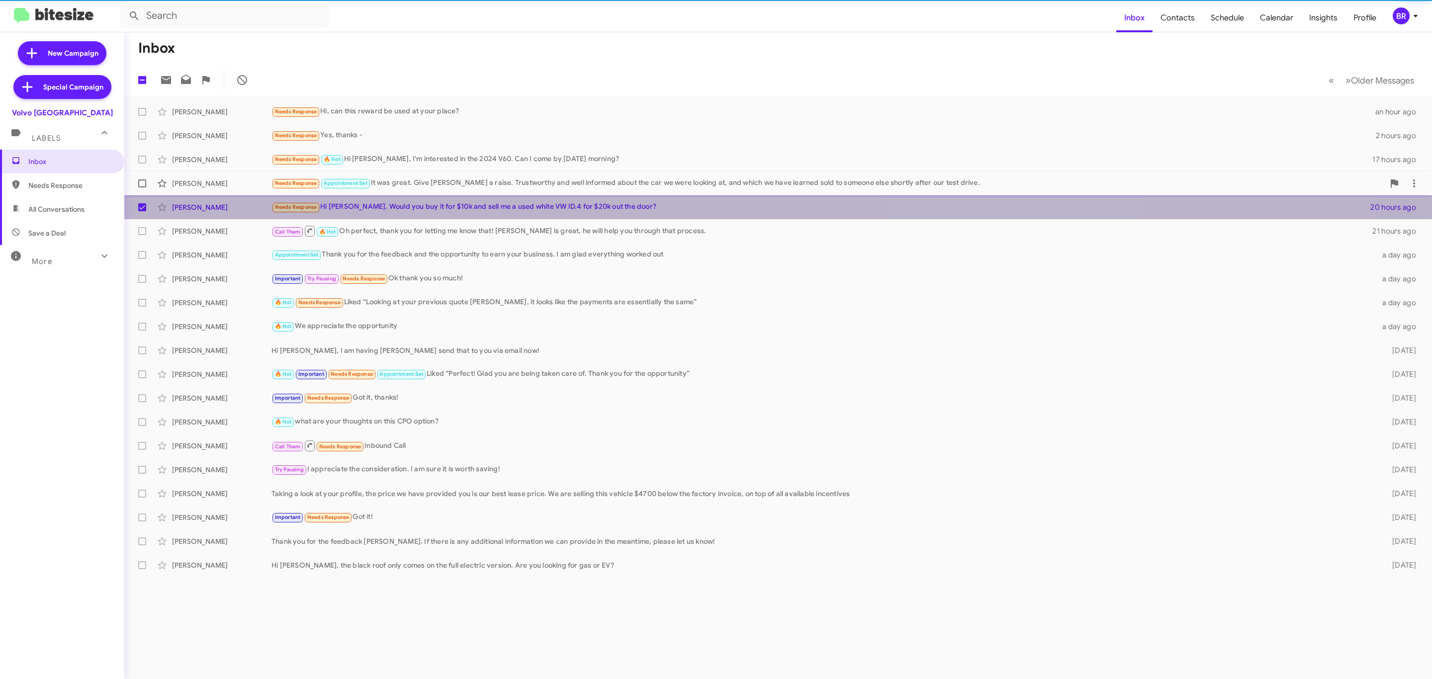
click at [141, 184] on span at bounding box center [142, 184] width 8 height 8
click at [142, 187] on input "checkbox" at bounding box center [142, 187] width 0 height 0
checkbox input "true"
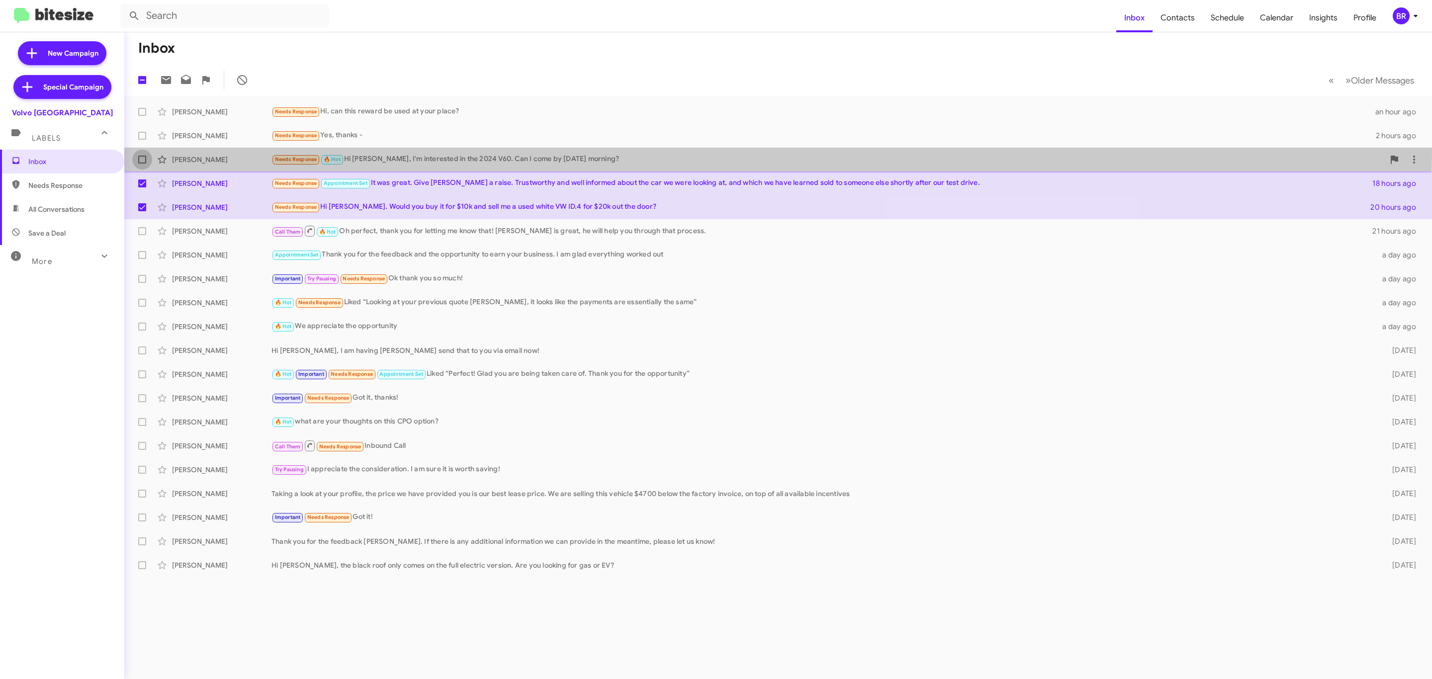
click at [146, 153] on label at bounding box center [142, 160] width 20 height 20
click at [142, 164] on input "checkbox" at bounding box center [142, 164] width 0 height 0
checkbox input "true"
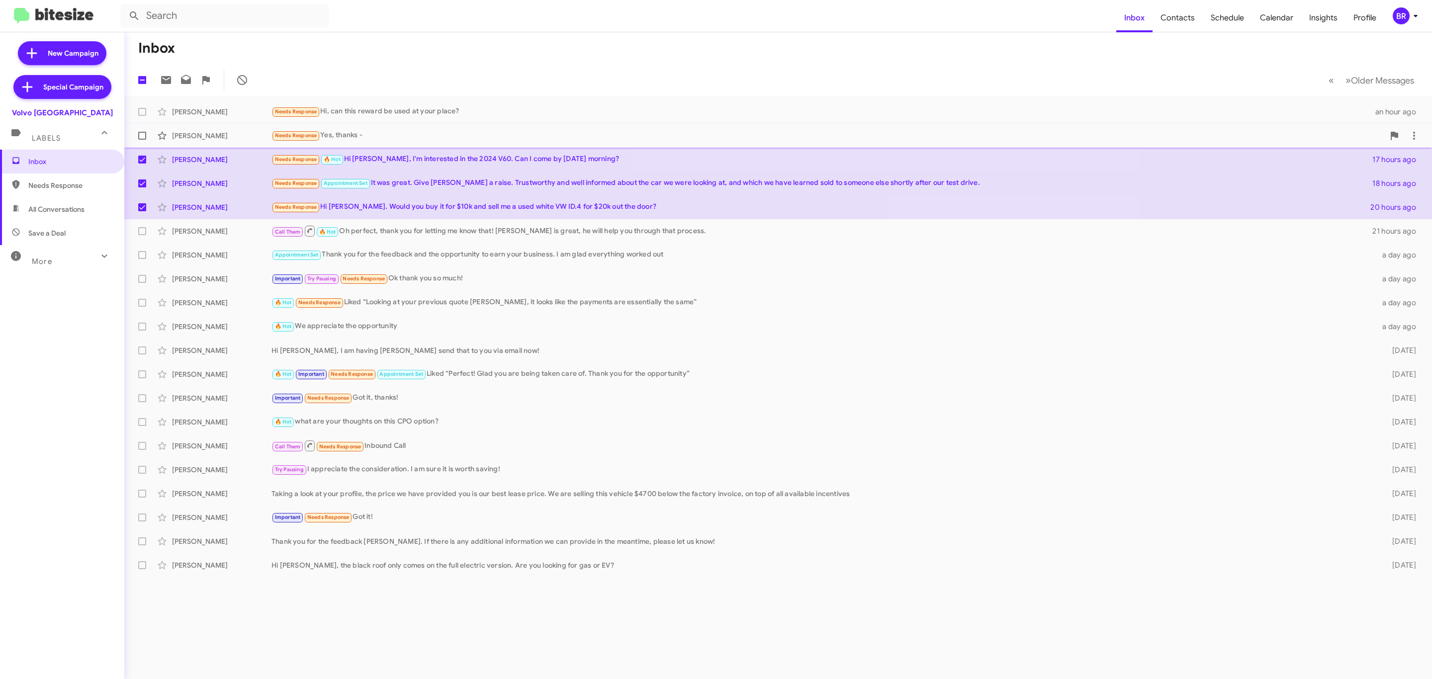
click at [142, 133] on span at bounding box center [142, 136] width 8 height 8
click at [142, 140] on input "checkbox" at bounding box center [142, 140] width 0 height 0
checkbox input "true"
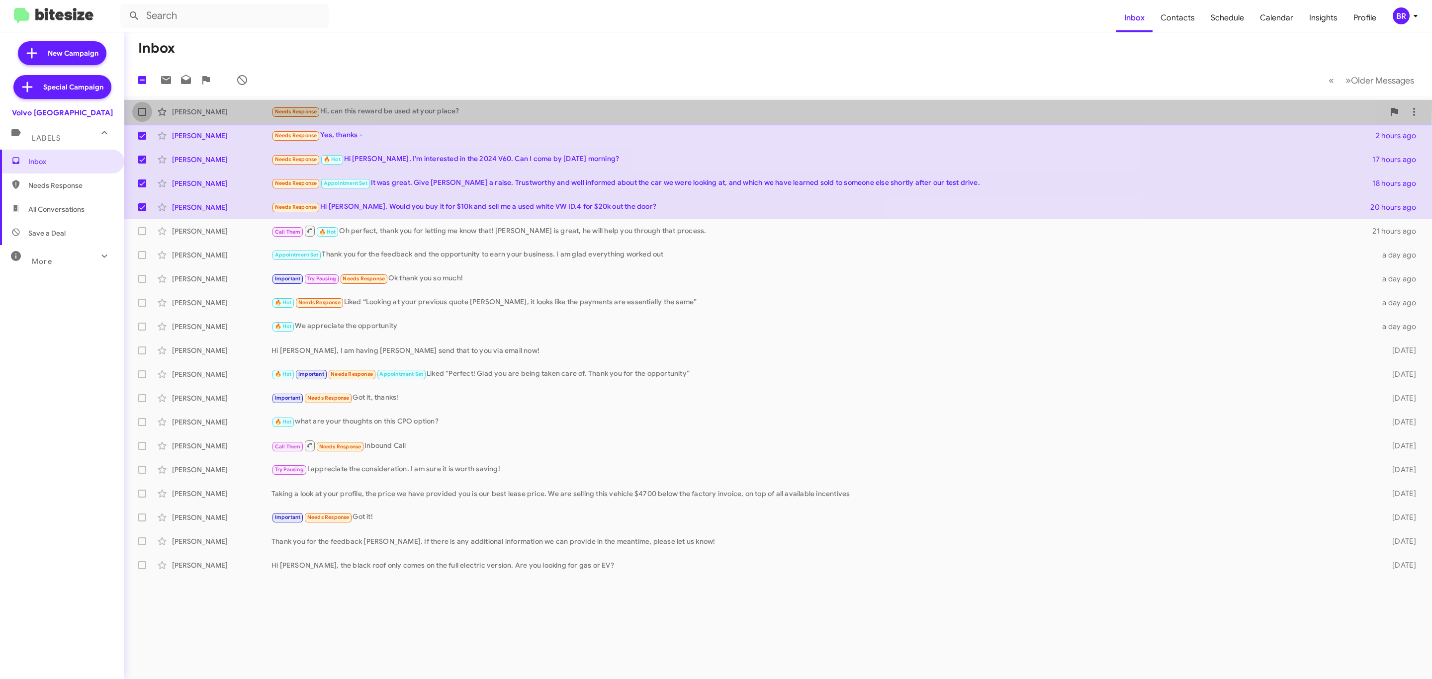
click at [141, 103] on label at bounding box center [142, 112] width 20 height 20
click at [142, 116] on input "checkbox" at bounding box center [142, 116] width 0 height 0
checkbox input "true"
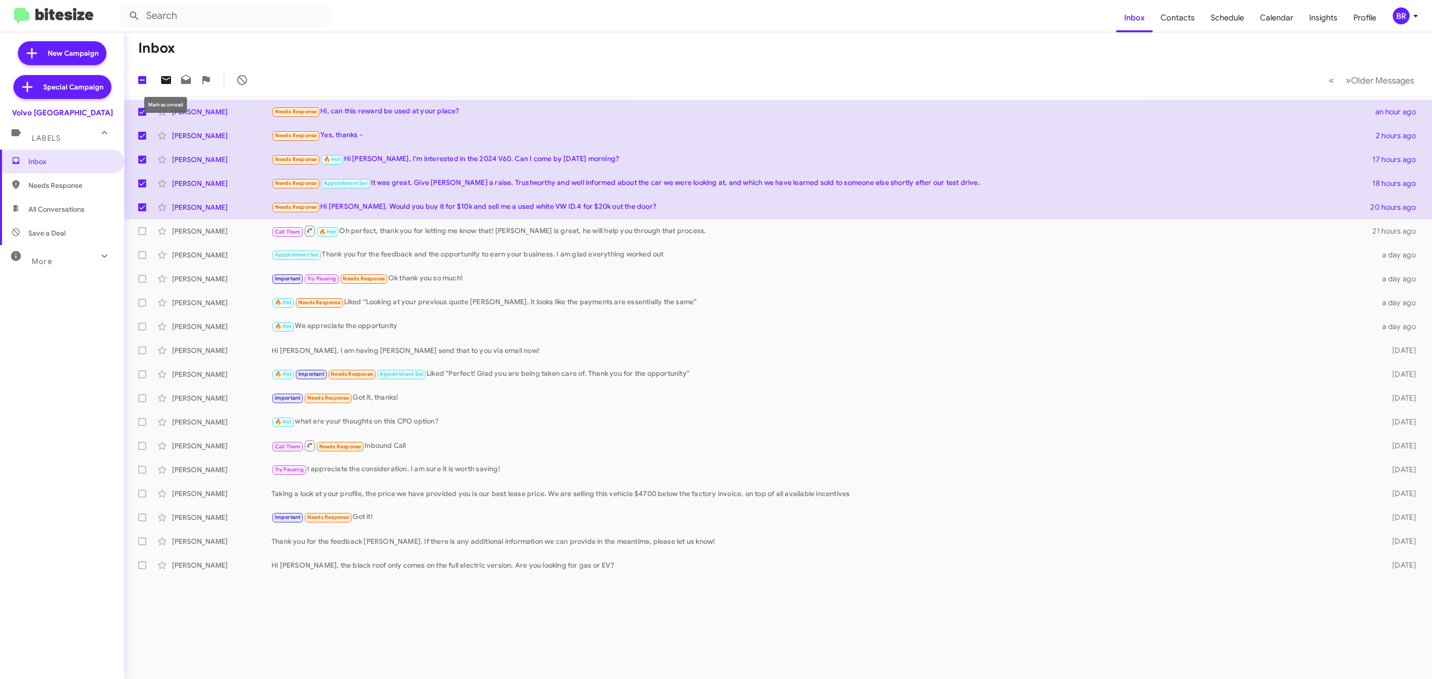
click at [166, 76] on icon at bounding box center [166, 80] width 12 height 12
